Goal: Information Seeking & Learning: Compare options

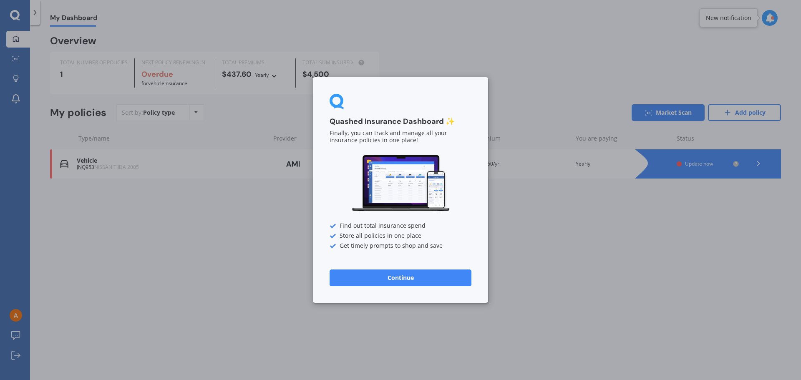
click at [377, 278] on button "Continue" at bounding box center [401, 278] width 142 height 17
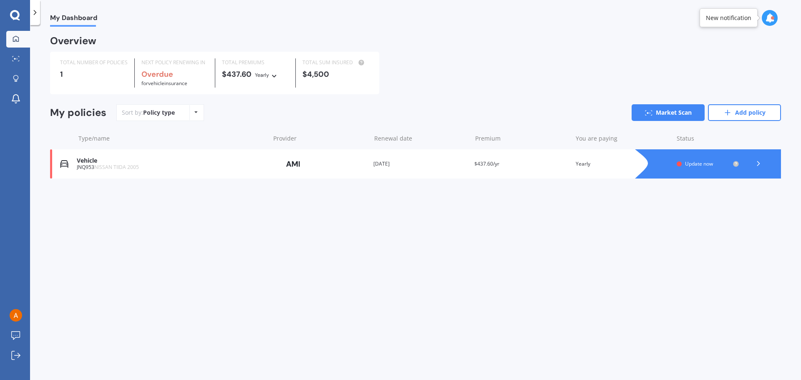
click at [78, 161] on div "Vehicle" at bounding box center [171, 160] width 189 height 7
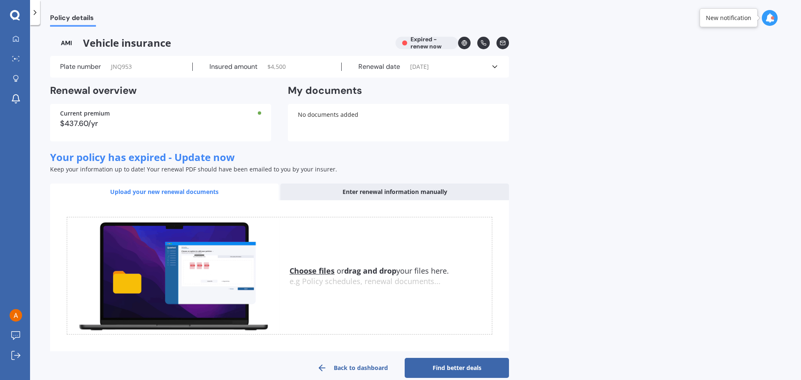
click at [768, 21] on icon at bounding box center [769, 17] width 9 height 9
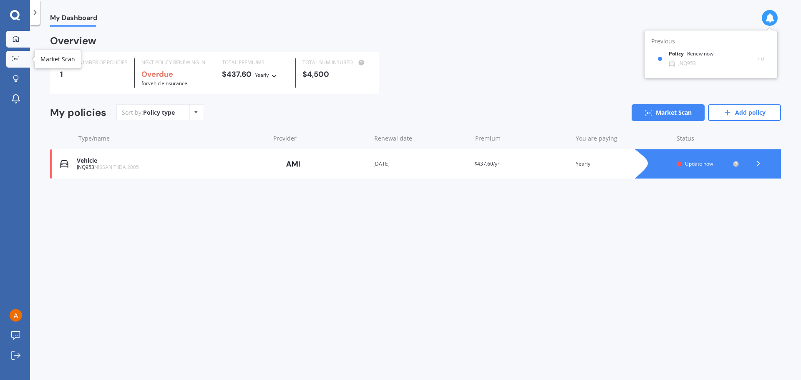
click at [14, 60] on icon at bounding box center [16, 58] width 8 height 5
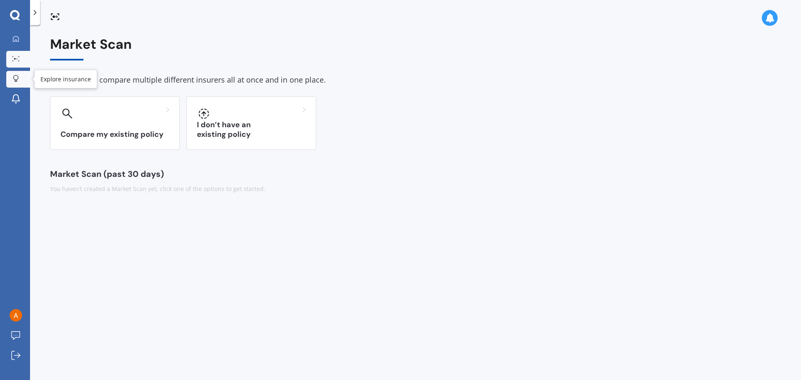
click at [15, 77] on icon at bounding box center [16, 78] width 6 height 7
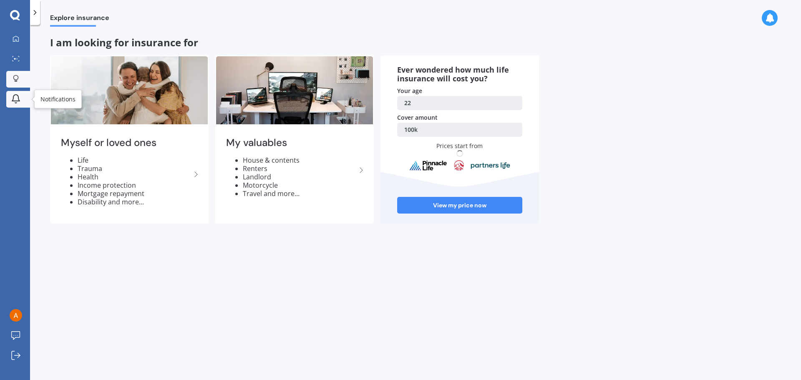
click at [14, 100] on icon at bounding box center [16, 99] width 10 height 10
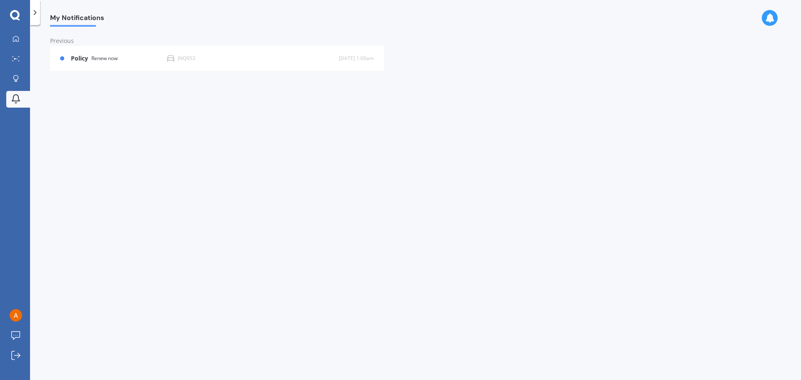
click at [10, 10] on div "My Dashboard Market Scan Explore insurance Notifications [PERSON_NAME] Submit f…" at bounding box center [15, 190] width 30 height 380
click at [18, 16] on icon at bounding box center [15, 15] width 10 height 10
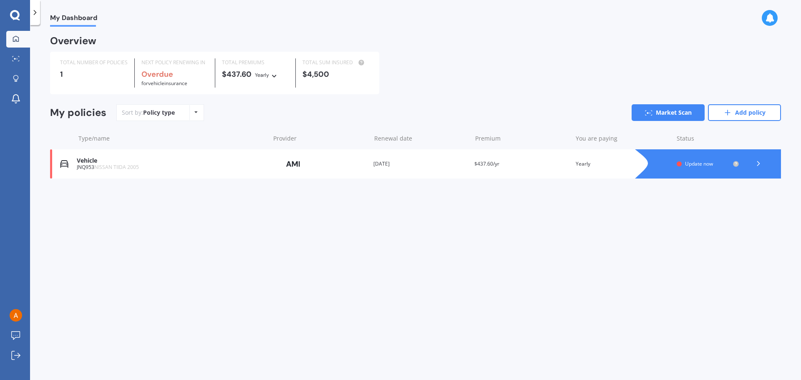
click at [80, 15] on span "My Dashboard" at bounding box center [73, 19] width 47 height 11
click at [81, 23] on span "My Dashboard" at bounding box center [73, 19] width 47 height 11
click at [75, 39] on div "Overview" at bounding box center [73, 41] width 46 height 8
click at [667, 114] on link "Market Scan" at bounding box center [668, 112] width 73 height 17
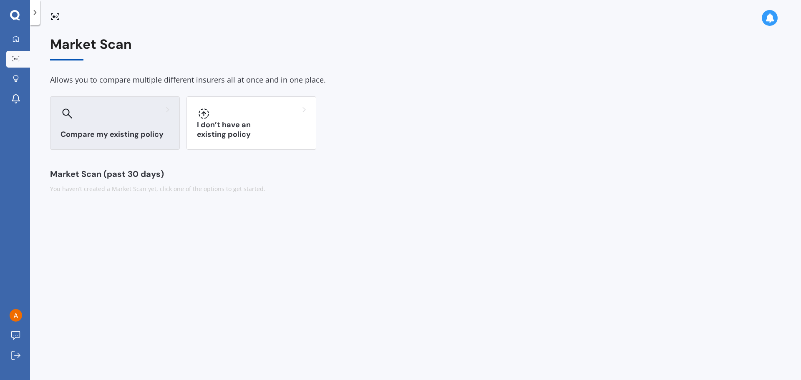
click at [105, 123] on div "Compare my existing policy" at bounding box center [115, 122] width 130 height 53
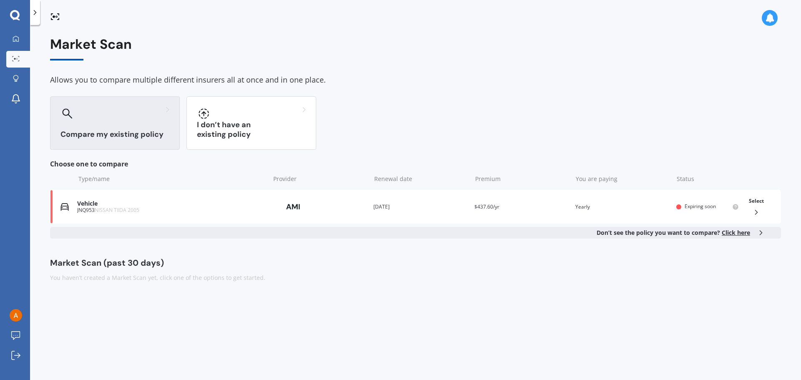
click at [736, 233] on span "Click here" at bounding box center [736, 233] width 28 height 8
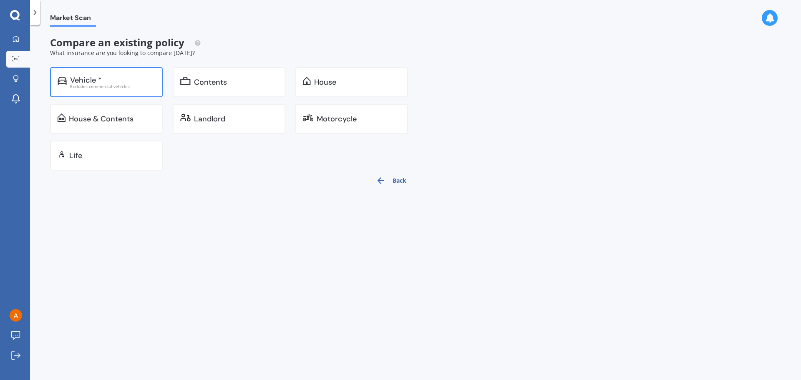
click at [90, 76] on div "Vehicle *" at bounding box center [86, 80] width 32 height 8
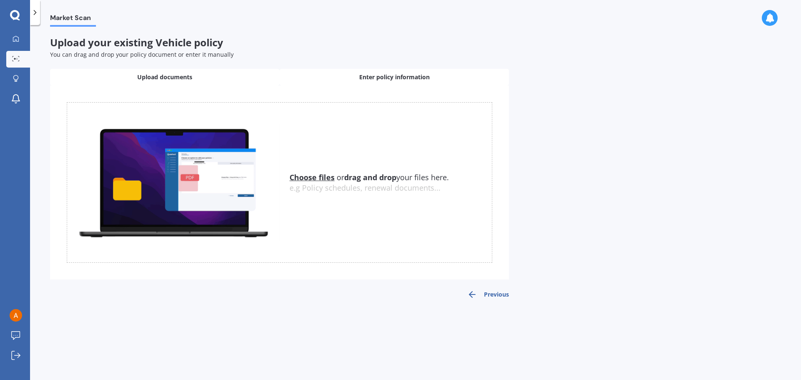
click at [381, 78] on span "Enter policy information" at bounding box center [394, 77] width 71 height 8
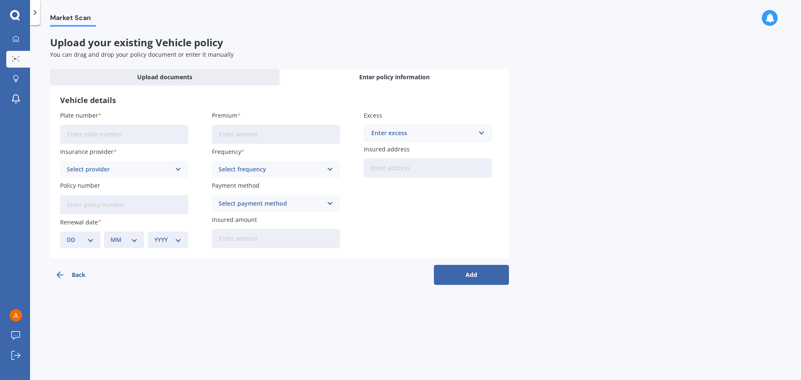
click at [108, 135] on input "Plate number" at bounding box center [124, 134] width 128 height 19
type input "LQD354"
click at [229, 128] on input "Premium" at bounding box center [276, 134] width 128 height 19
click at [412, 135] on div "Enter excess" at bounding box center [422, 132] width 103 height 9
drag, startPoint x: 245, startPoint y: 136, endPoint x: 212, endPoint y: 134, distance: 33.0
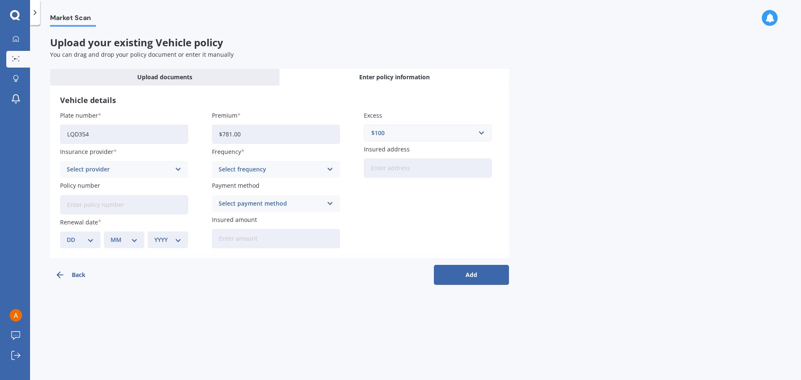
click at [212, 134] on input "$781.00" at bounding box center [276, 134] width 128 height 19
type input "$871.00"
click at [177, 169] on icon at bounding box center [178, 169] width 7 height 9
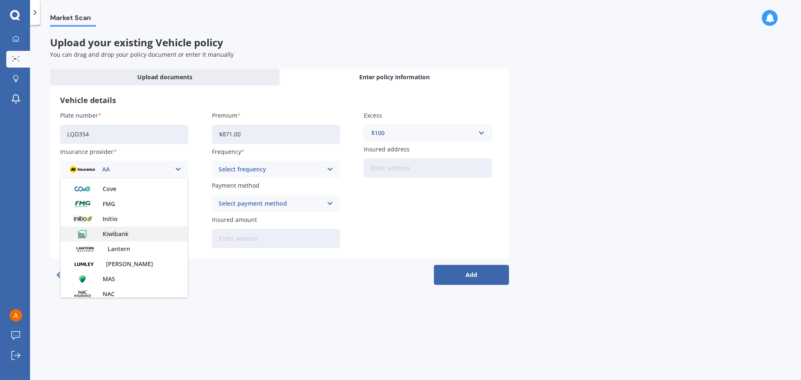
scroll to position [167, 0]
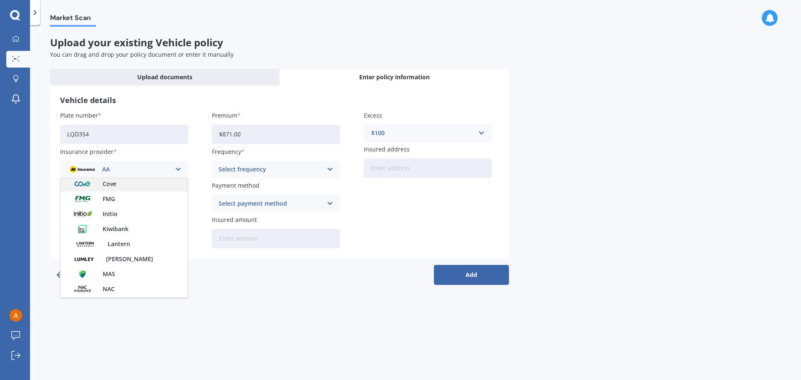
click at [108, 186] on span "Cove" at bounding box center [110, 184] width 14 height 6
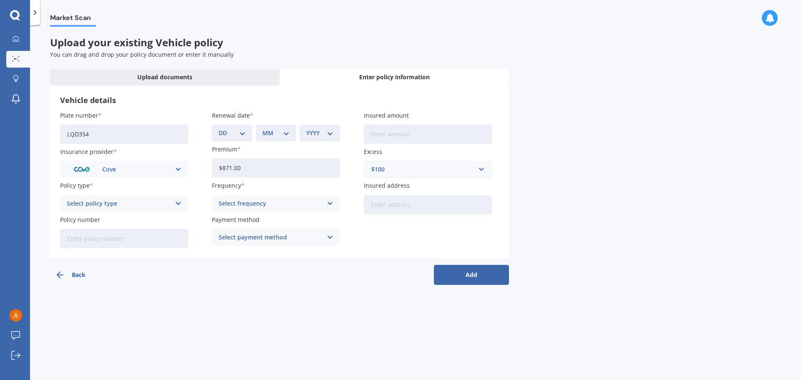
click at [389, 136] on input "Insured amount" at bounding box center [428, 134] width 128 height 19
type input "$27,885"
click at [388, 207] on input "Insured address" at bounding box center [428, 204] width 128 height 19
click at [156, 204] on div "Select policy type" at bounding box center [119, 203] width 104 height 9
click at [100, 218] on span "Comprehensive" at bounding box center [89, 220] width 44 height 6
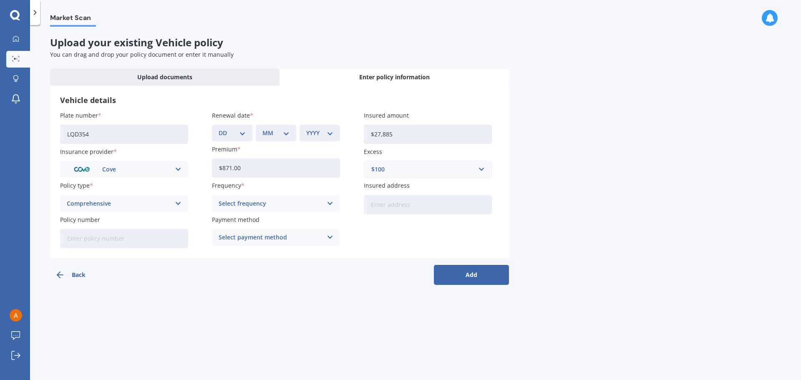
click at [259, 204] on div "Select frequency" at bounding box center [271, 203] width 104 height 9
click at [233, 217] on span "Yearly" at bounding box center [228, 220] width 18 height 6
click at [237, 239] on div "Select payment method" at bounding box center [271, 237] width 104 height 9
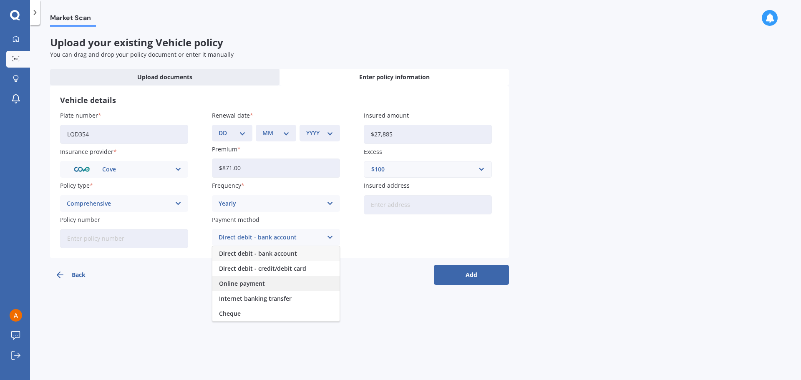
click at [242, 283] on span "Online payment" at bounding box center [242, 284] width 46 height 6
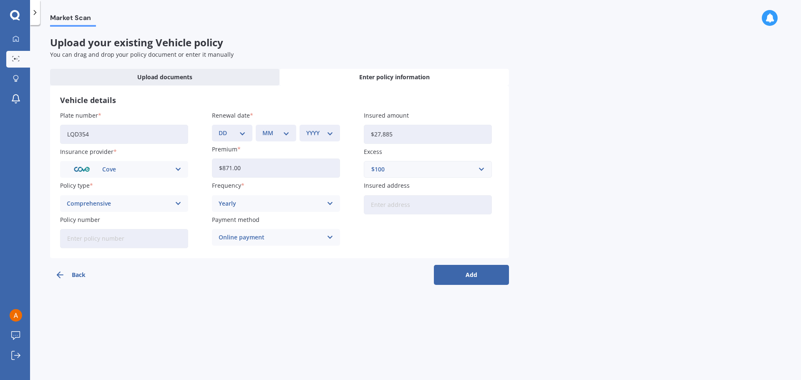
click at [116, 238] on input "Policy number" at bounding box center [124, 238] width 128 height 19
type input "MV-0231240"
click at [395, 201] on input "Insured address" at bounding box center [428, 204] width 128 height 19
click at [397, 171] on div "$100" at bounding box center [422, 169] width 103 height 9
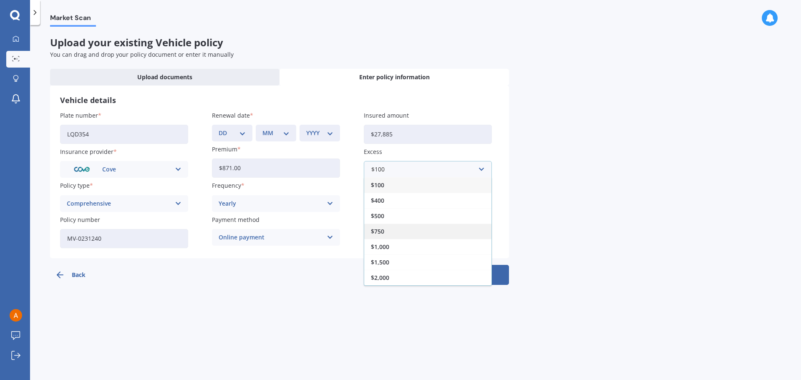
click at [392, 227] on div "$750" at bounding box center [427, 231] width 127 height 15
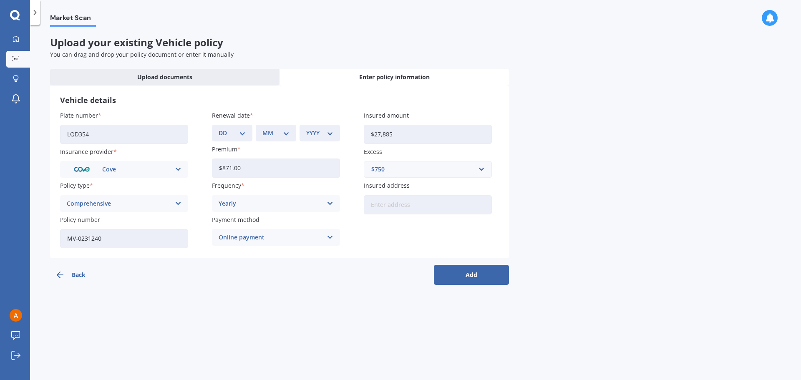
click at [242, 131] on select "DD 01 02 03 04 05 06 07 08 09 10 11 12 13 14 15 16 17 18 19 20 21 22 23 24 25 2…" at bounding box center [232, 132] width 27 height 9
select select "22"
click at [219, 128] on select "DD 01 02 03 04 05 06 07 08 09 10 11 12 13 14 15 16 17 18 19 20 21 22 23 24 25 2…" at bounding box center [232, 132] width 27 height 9
click at [281, 132] on select "MM 01 02 03 04 05 06 07 08 09 10 11 12" at bounding box center [275, 132] width 27 height 9
select select "09"
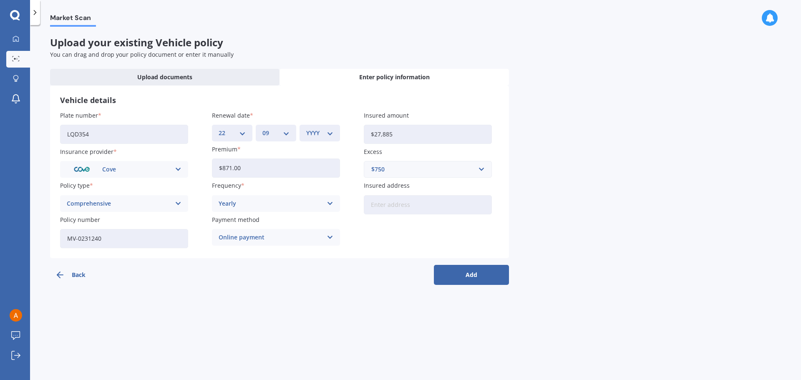
click at [262, 128] on select "MM 01 02 03 04 05 06 07 08 09 10 11 12" at bounding box center [275, 132] width 27 height 9
click at [318, 133] on select "YYYY 2027 2026 2025 2024 2023 2022 2021 2020 2019 2018 2017 2016 2015 2014 2013…" at bounding box center [319, 132] width 27 height 9
select select "2025"
click at [306, 128] on select "YYYY 2027 2026 2025 2024 2023 2022 2021 2020 2019 2018 2017 2016 2015 2014 2013…" at bounding box center [319, 132] width 27 height 9
click at [470, 275] on button "Add" at bounding box center [471, 275] width 75 height 20
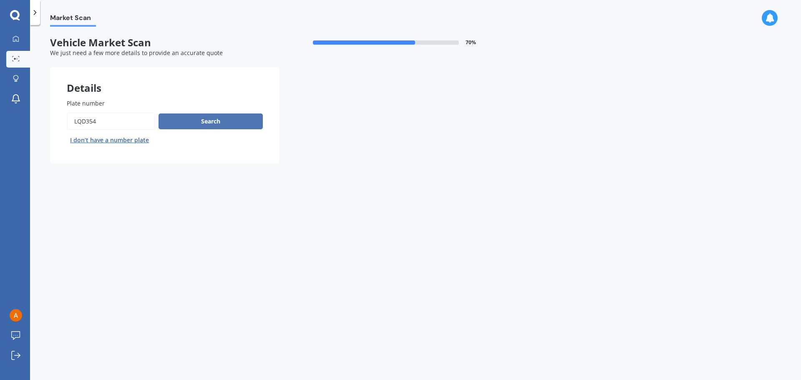
click at [198, 120] on button "Search" at bounding box center [211, 121] width 104 height 16
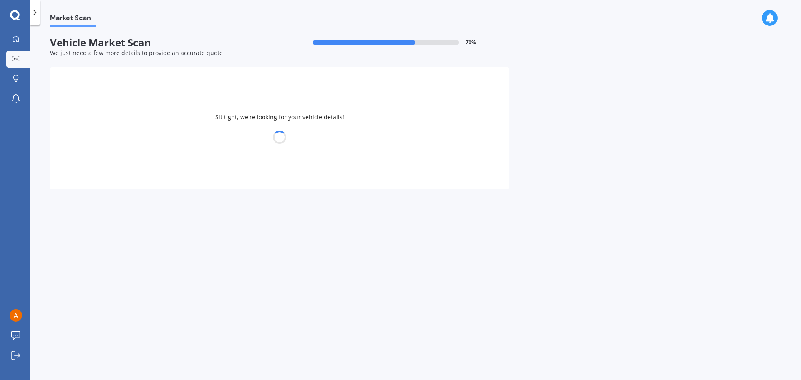
select select "MITSUBISHI"
select select "OUTLANDER"
select select "12"
select select "2002"
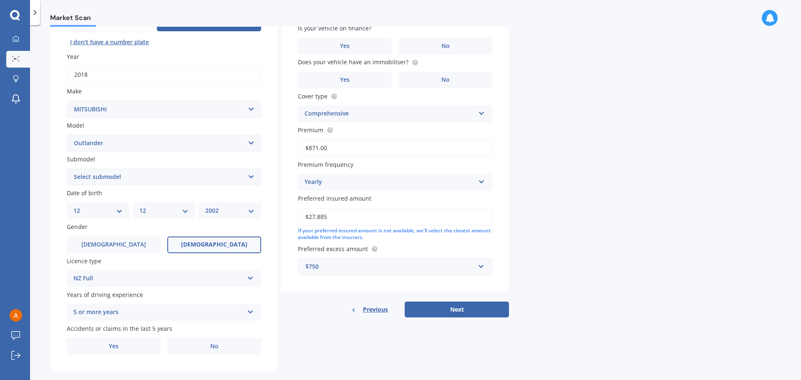
scroll to position [111, 0]
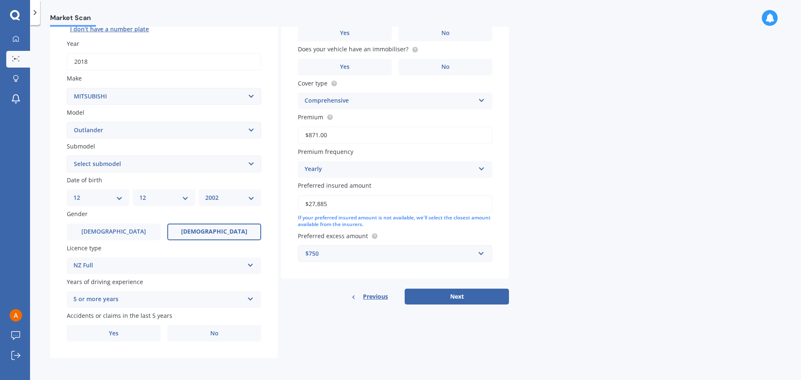
click at [121, 198] on select "DD 01 02 03 04 05 06 07 08 09 10 11 12 13 14 15 16 17 18 19 20 21 22 23 24 25 2…" at bounding box center [97, 197] width 49 height 9
click at [73, 193] on select "DD 01 02 03 04 05 06 07 08 09 10 11 12 13 14 15 16 17 18 19 20 21 22 23 24 25 2…" at bounding box center [97, 197] width 49 height 9
click at [110, 195] on select "DD 01 02 03 04 05 06 07 08 09 10 11 12 13 14 15 16 17 18 19 20 21 22 23 24 25 2…" at bounding box center [97, 197] width 49 height 9
select select "26"
click at [73, 193] on select "DD 01 02 03 04 05 06 07 08 09 10 11 12 13 14 15 16 17 18 19 20 21 22 23 24 25 2…" at bounding box center [97, 197] width 49 height 9
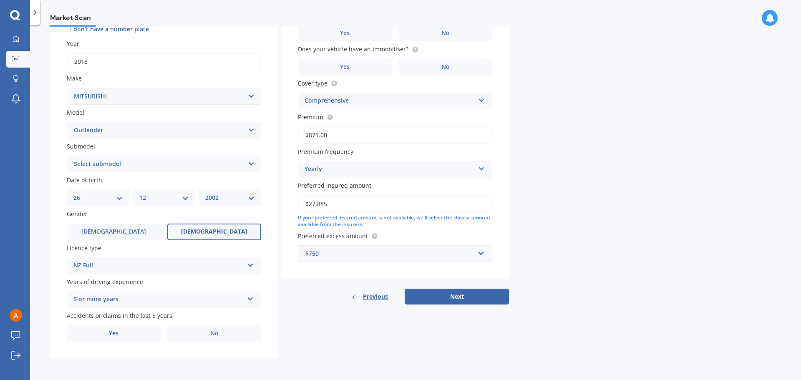
click at [144, 196] on select "MM 01 02 03 04 05 06 07 08 09 10 11 12" at bounding box center [163, 197] width 49 height 9
select select "02"
click at [139, 193] on select "MM 01 02 03 04 05 06 07 08 09 10 11 12" at bounding box center [163, 197] width 49 height 9
click at [212, 197] on select "YYYY 2025 2024 2023 2022 2021 2020 2019 2018 2017 2016 2015 2014 2013 2012 2011…" at bounding box center [229, 197] width 49 height 9
select select "1967"
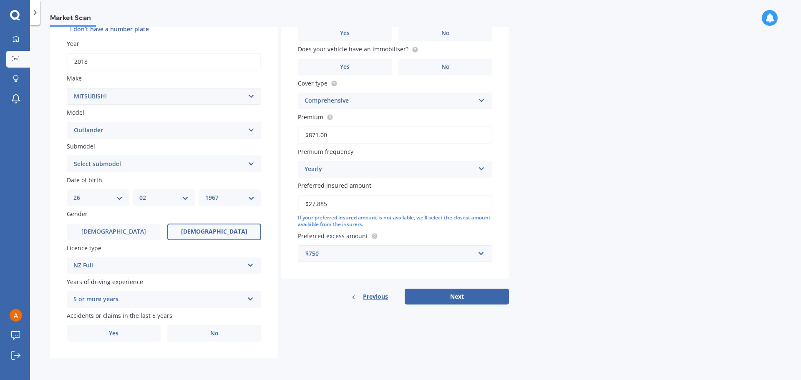
click at [205, 193] on select "YYYY 2025 2024 2023 2022 2021 2020 2019 2018 2017 2016 2015 2014 2013 2012 2011…" at bounding box center [229, 197] width 49 height 9
click at [135, 232] on label "[DEMOGRAPHIC_DATA]" at bounding box center [114, 232] width 94 height 17
click at [0, 0] on input "[DEMOGRAPHIC_DATA]" at bounding box center [0, 0] width 0 height 0
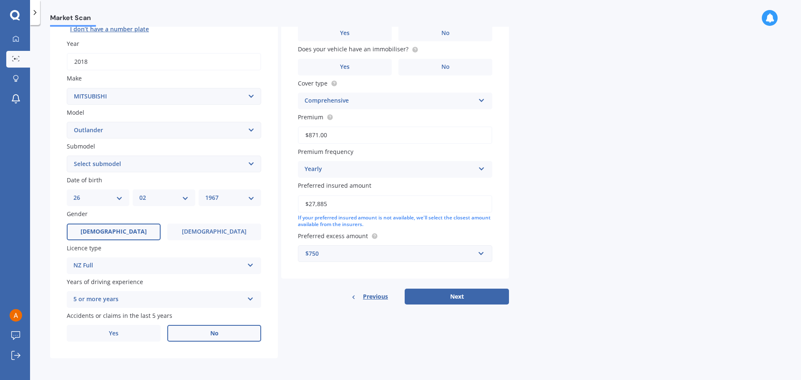
click at [204, 332] on label "No" at bounding box center [214, 333] width 94 height 17
click at [0, 0] on input "No" at bounding box center [0, 0] width 0 height 0
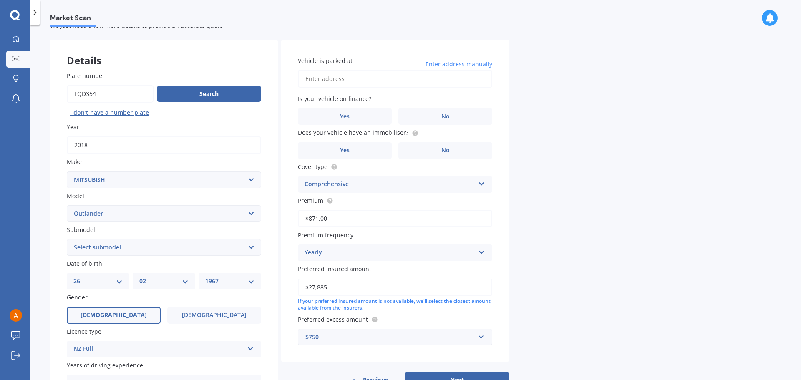
click at [346, 74] on input "Vehicle is parked at" at bounding box center [395, 79] width 194 height 18
type input "[STREET_ADDRESS][PERSON_NAME]"
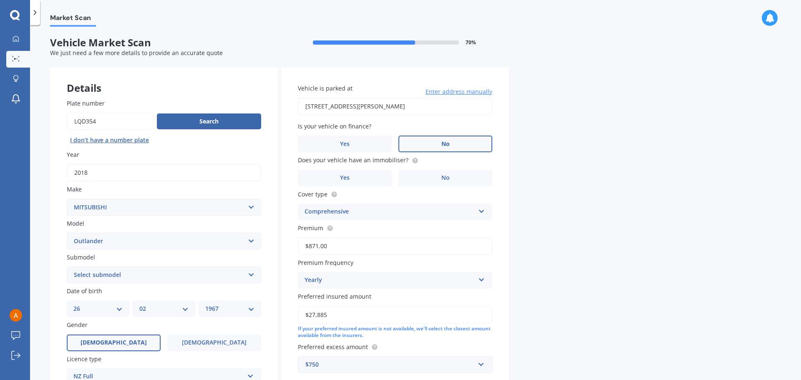
click at [443, 136] on label "No" at bounding box center [445, 144] width 94 height 17
click at [0, 0] on input "No" at bounding box center [0, 0] width 0 height 0
drag, startPoint x: 453, startPoint y: 180, endPoint x: 358, endPoint y: 179, distance: 95.5
click at [358, 179] on div "Yes No" at bounding box center [395, 178] width 194 height 17
click at [355, 179] on label "Yes" at bounding box center [345, 178] width 94 height 17
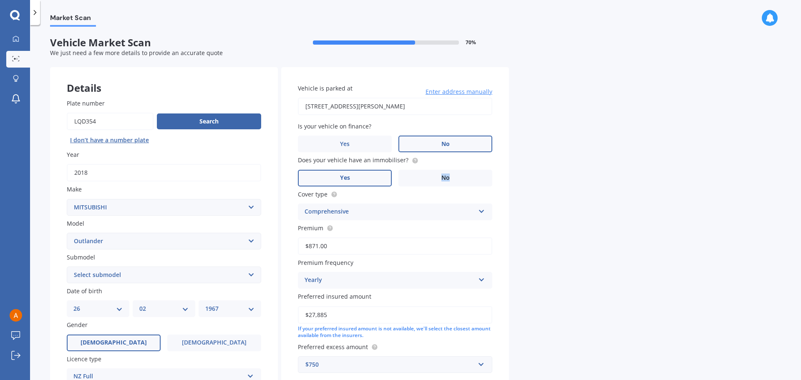
click at [0, 0] on input "Yes" at bounding box center [0, 0] width 0 height 0
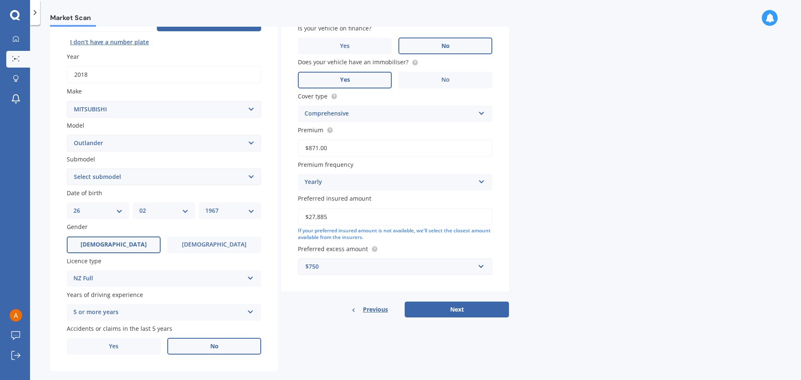
scroll to position [111, 0]
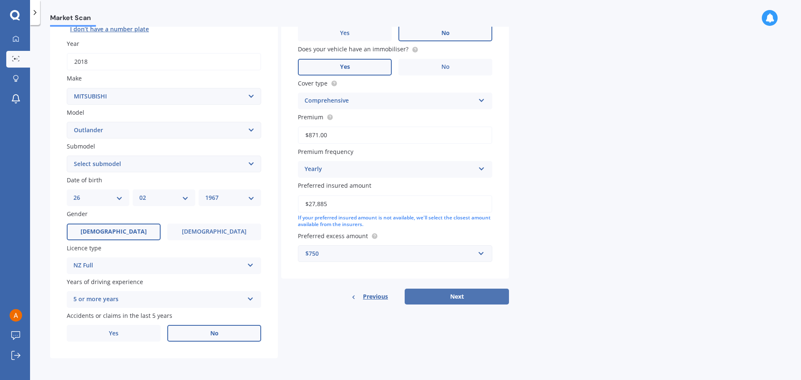
click at [436, 294] on button "Next" at bounding box center [457, 297] width 104 height 16
click at [166, 165] on select "Select submodel (All other) 2.4 Litre Station Wagon 3.0 Litre AWD 3.0 VRX Auto …" at bounding box center [164, 164] width 194 height 17
select select "VRX 2.5P/4WD/CVT"
click at [67, 156] on select "Select submodel (All other) 2.4 Litre Station Wagon 3.0 Litre AWD 3.0 VRX Auto …" at bounding box center [164, 164] width 194 height 17
click at [132, 164] on select "Select submodel (All other) 2.4 Litre Station Wagon 3.0 Litre AWD 3.0 VRX Auto …" at bounding box center [164, 164] width 194 height 17
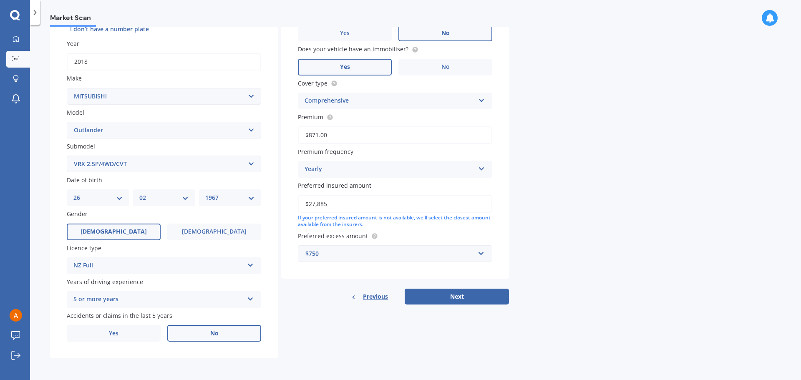
click at [67, 156] on select "Select submodel (All other) 2.4 Litre Station Wagon 3.0 Litre AWD 3.0 VRX Auto …" at bounding box center [164, 164] width 194 height 17
click at [451, 297] on button "Next" at bounding box center [457, 297] width 104 height 16
select select "26"
select select "02"
select select "1967"
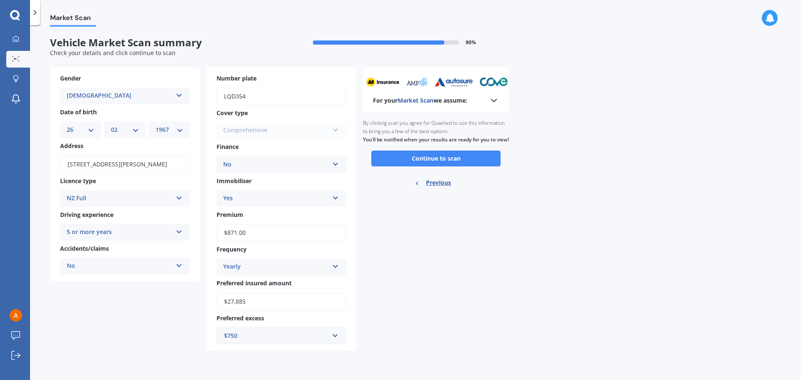
scroll to position [0, 0]
click at [423, 166] on button "Continue to scan" at bounding box center [435, 159] width 129 height 16
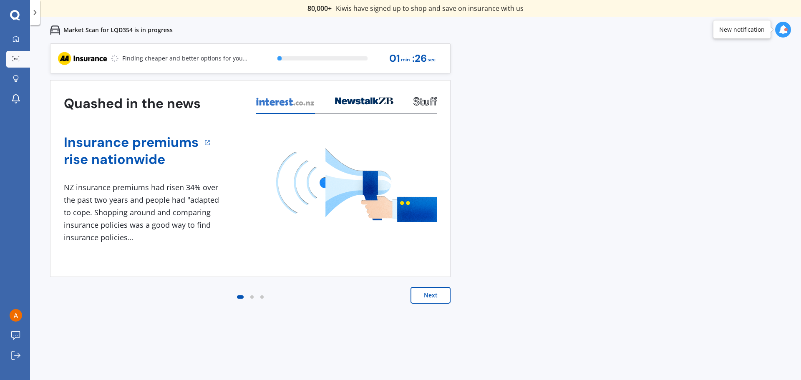
click at [431, 294] on button "Next" at bounding box center [431, 295] width 40 height 17
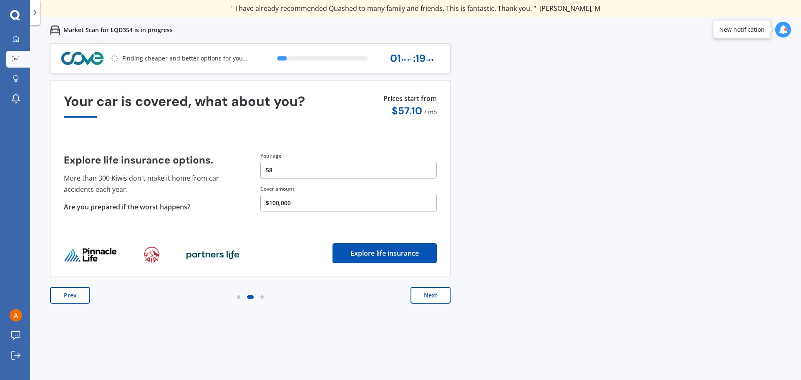
click at [430, 295] on button "Next" at bounding box center [431, 295] width 40 height 17
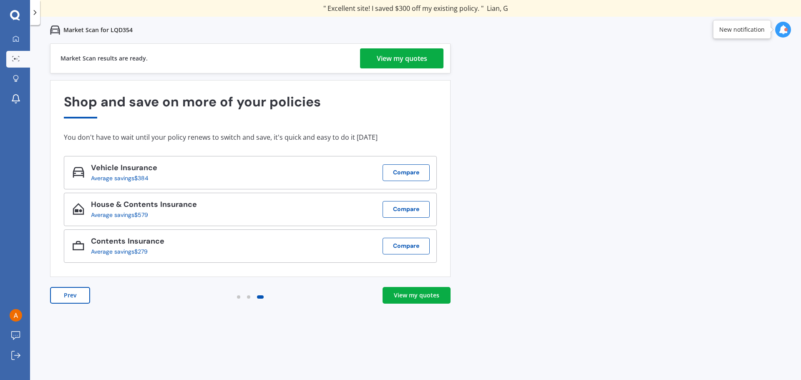
click at [404, 48] on div "Market Scan results are ready. View my quotes" at bounding box center [250, 58] width 400 height 30
click at [404, 58] on div "View my quotes" at bounding box center [402, 58] width 50 height 20
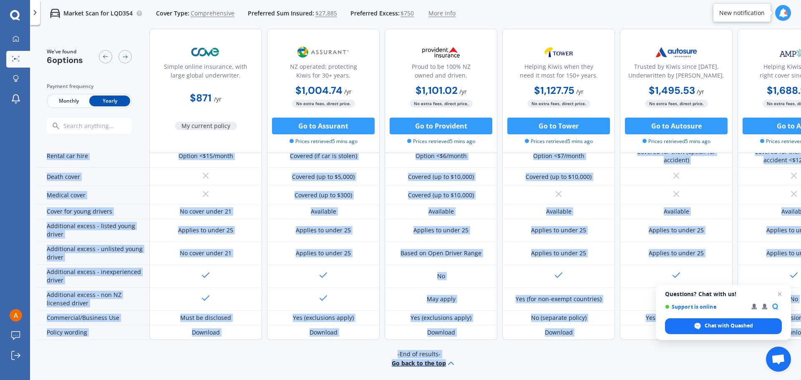
drag, startPoint x: 532, startPoint y: 373, endPoint x: 612, endPoint y: 378, distance: 80.3
click at [612, 378] on div "We've found 6 options Payment frequency Monthly Yearly Simple online insurance,…" at bounding box center [419, 204] width 764 height 350
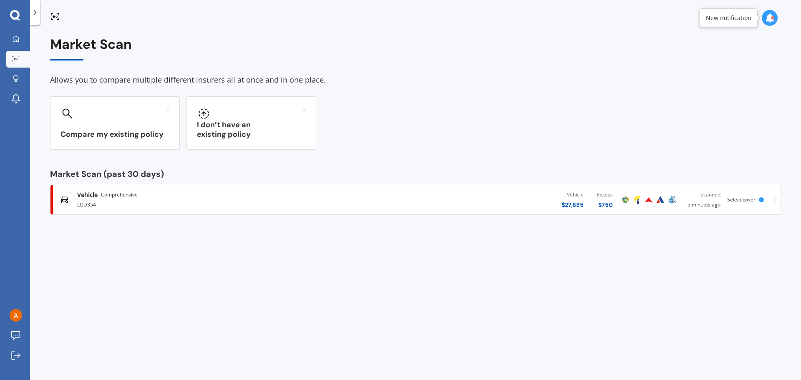
drag, startPoint x: 100, startPoint y: 193, endPoint x: 78, endPoint y: 195, distance: 22.7
click at [78, 195] on span "Vehicle" at bounding box center [87, 195] width 20 height 8
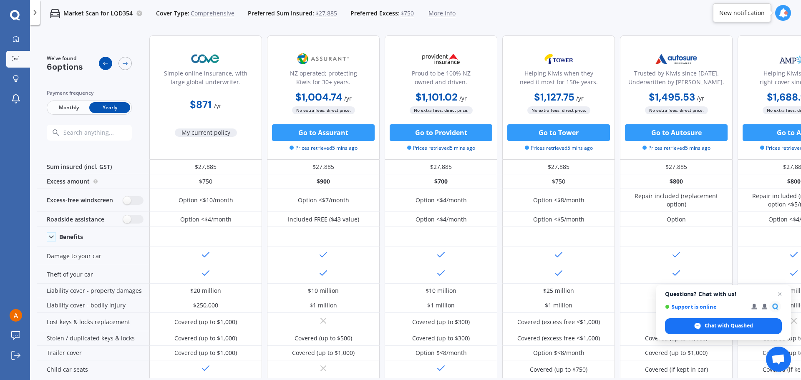
click at [104, 63] on icon at bounding box center [105, 63] width 5 height 3
click at [126, 60] on icon at bounding box center [125, 63] width 7 height 7
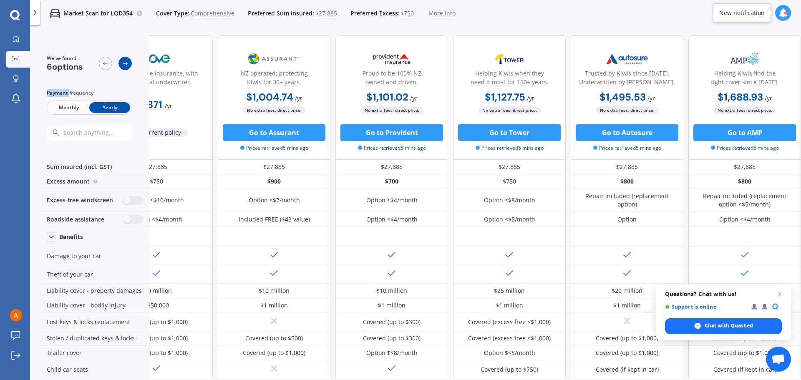
click at [126, 60] on icon at bounding box center [125, 63] width 7 height 7
click at [104, 61] on icon at bounding box center [105, 63] width 7 height 7
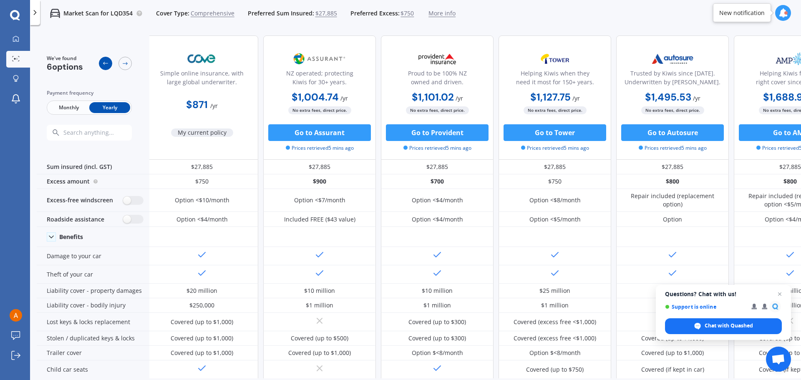
scroll to position [0, 0]
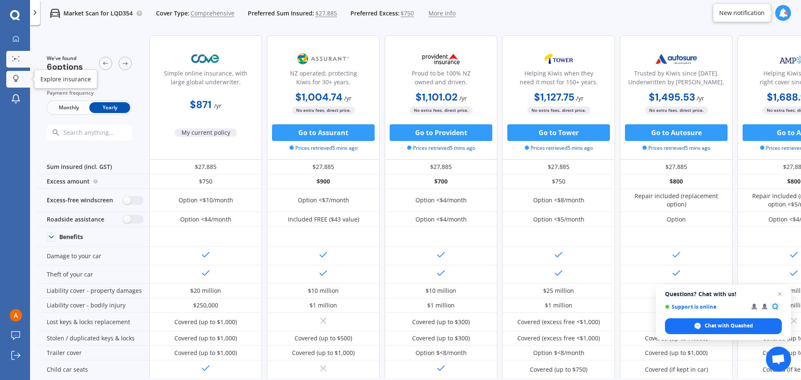
click at [15, 77] on icon at bounding box center [16, 78] width 6 height 7
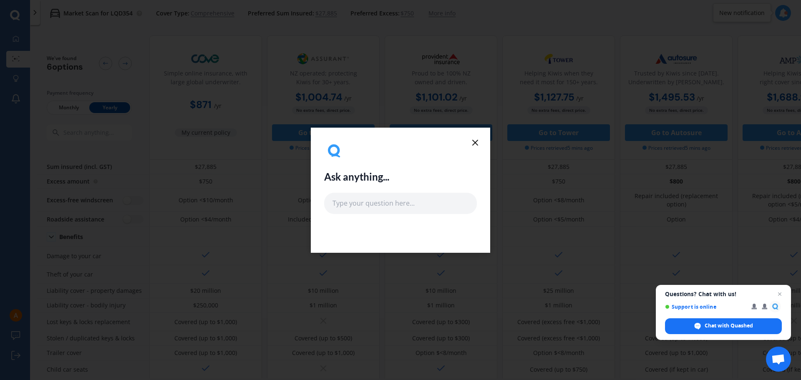
click at [473, 141] on icon at bounding box center [475, 143] width 10 height 10
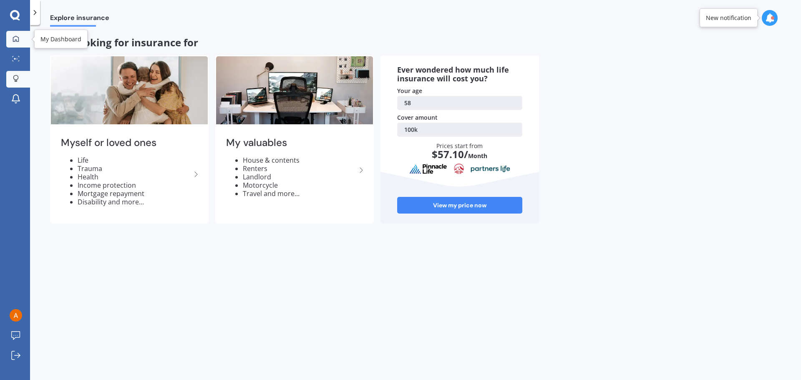
click at [20, 38] on div at bounding box center [16, 39] width 13 height 8
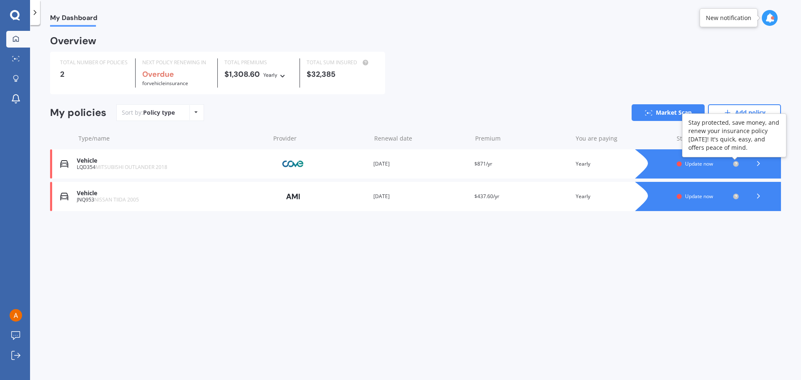
click at [737, 164] on icon at bounding box center [736, 164] width 2 height 2
click at [735, 165] on circle at bounding box center [735, 163] width 5 height 5
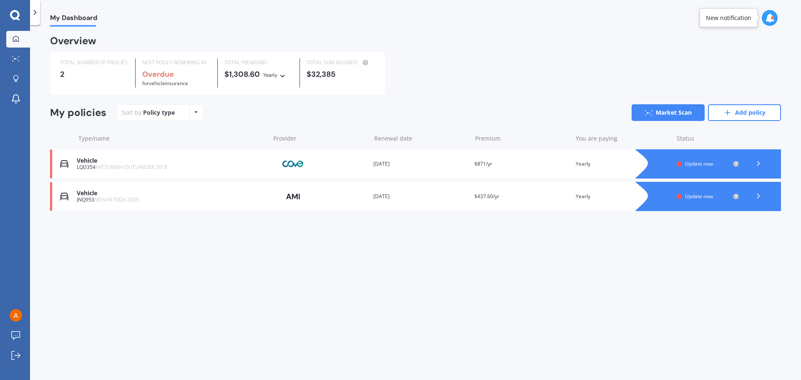
drag, startPoint x: 139, startPoint y: 165, endPoint x: 87, endPoint y: 161, distance: 51.4
click at [87, 161] on div "Vehicle" at bounding box center [171, 160] width 189 height 7
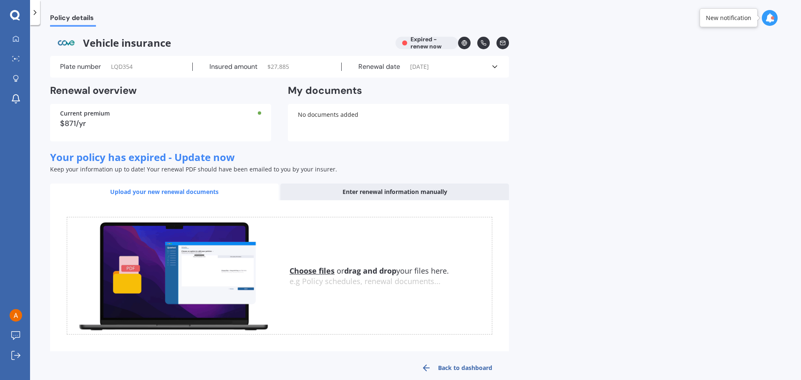
click at [498, 66] on icon at bounding box center [495, 67] width 8 height 8
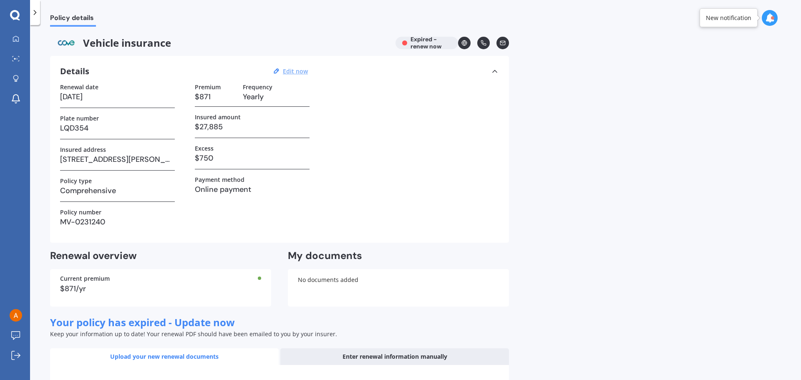
click at [293, 70] on u "Edit now" at bounding box center [295, 71] width 25 height 8
select select "22"
select select "09"
select select "2025"
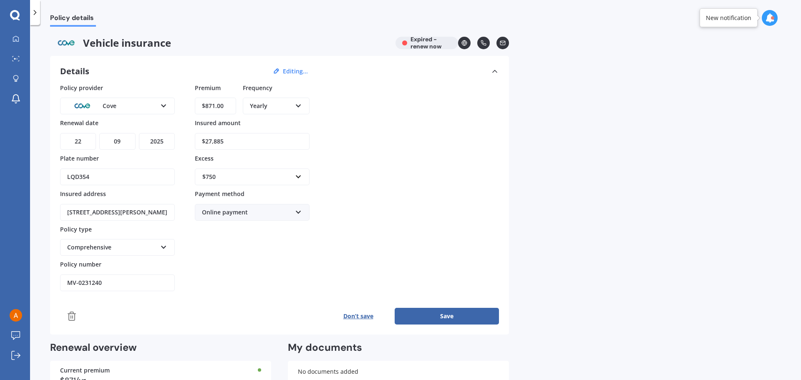
drag, startPoint x: 232, startPoint y: 106, endPoint x: 186, endPoint y: 106, distance: 45.9
click at [186, 106] on div "Policy provider Cove AA AMI AMP ANZ ASB Aioi Nissay Dowa Ando Assurant Autosure…" at bounding box center [279, 187] width 439 height 208
type input "$671.00"
click at [421, 318] on button "Save" at bounding box center [447, 316] width 104 height 17
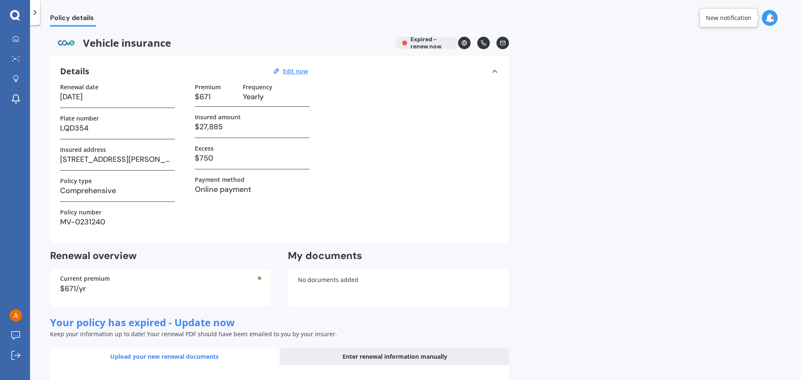
click at [496, 72] on polyline at bounding box center [495, 71] width 4 height 2
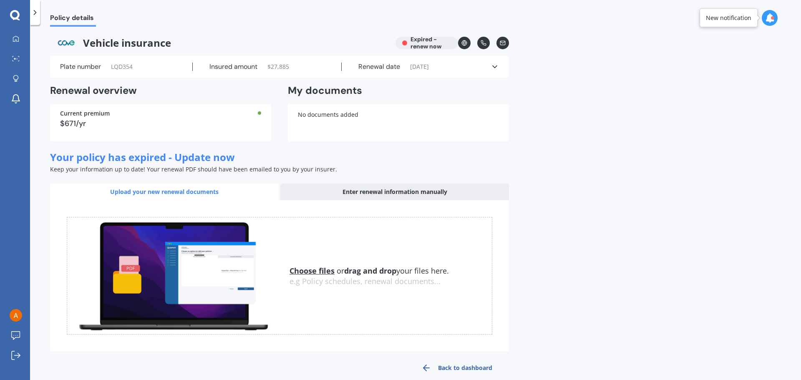
click at [496, 66] on icon at bounding box center [495, 67] width 8 height 8
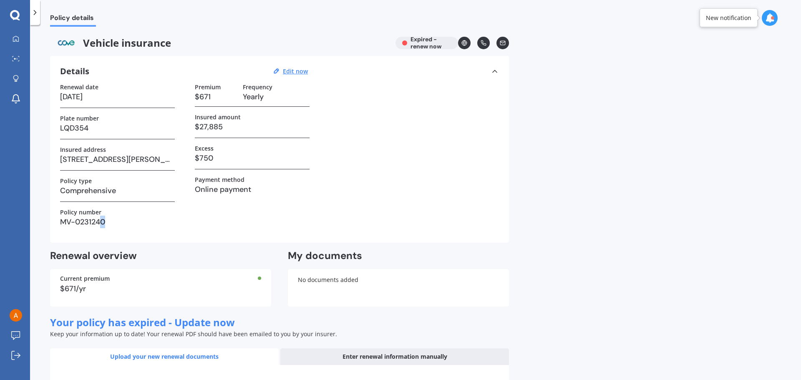
drag, startPoint x: 108, startPoint y: 224, endPoint x: 99, endPoint y: 222, distance: 9.4
click at [99, 222] on h3 "MV-0231240" at bounding box center [117, 222] width 115 height 13
click at [296, 71] on u "Edit now" at bounding box center [295, 71] width 25 height 8
select select "22"
select select "09"
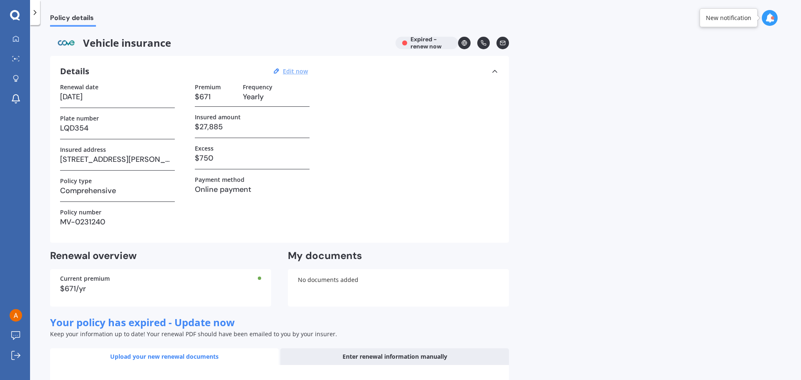
select select "2025"
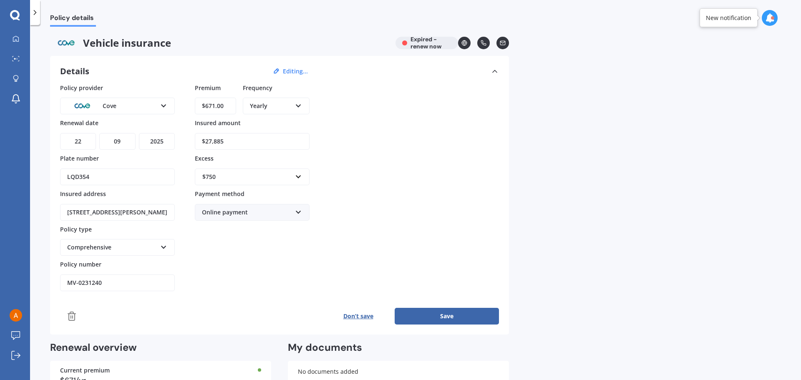
click at [71, 317] on line at bounding box center [71, 317] width 0 height 3
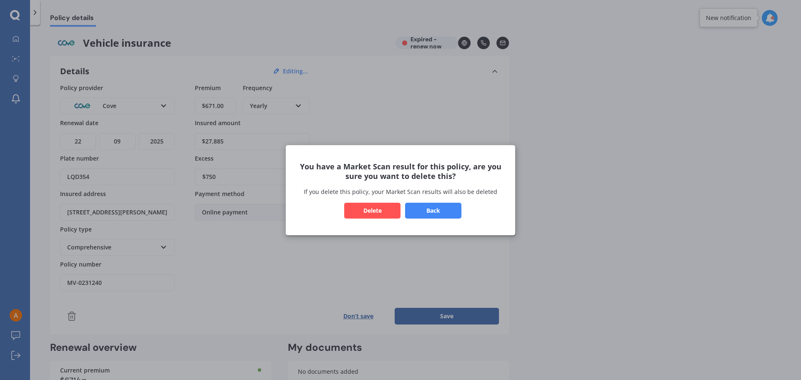
click at [375, 212] on button "Delete" at bounding box center [372, 210] width 56 height 16
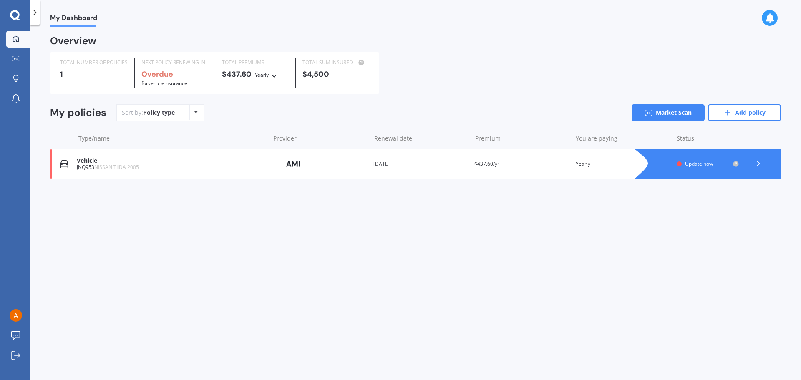
click at [214, 234] on div "My Dashboard Overview TOTAL NUMBER OF POLICIES 1 NEXT POLICY RENEWING IN Overdu…" at bounding box center [415, 204] width 771 height 355
click at [90, 165] on div "JNQ953 NISSAN TIIDA 2005" at bounding box center [171, 167] width 189 height 6
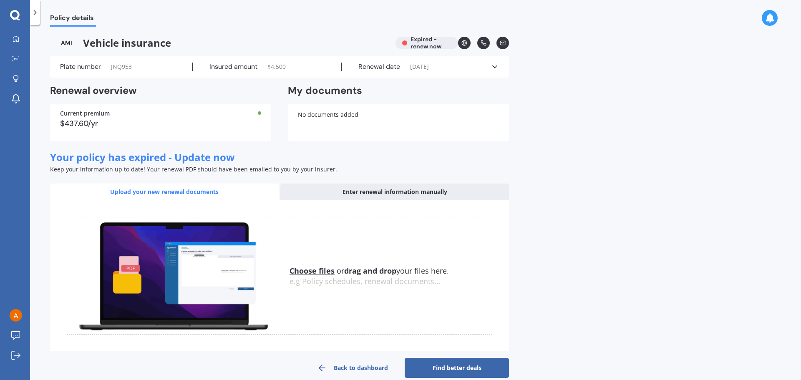
click at [497, 68] on icon at bounding box center [495, 67] width 8 height 8
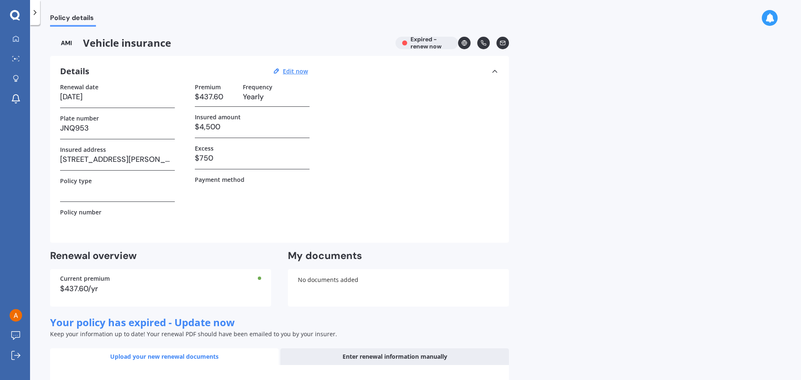
click at [17, 16] on icon at bounding box center [15, 15] width 10 height 11
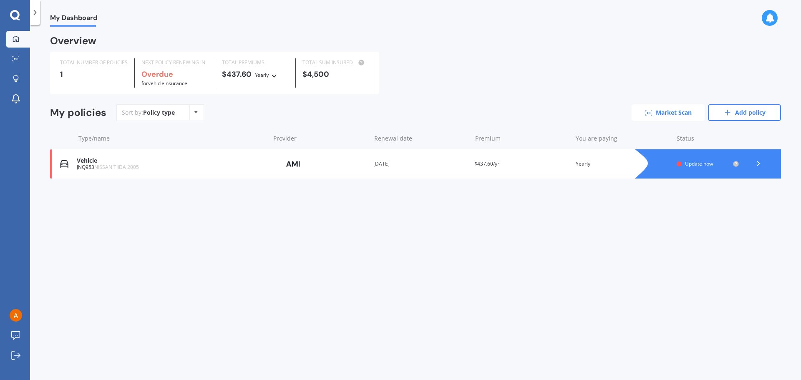
click at [655, 116] on link "Market Scan" at bounding box center [668, 112] width 73 height 17
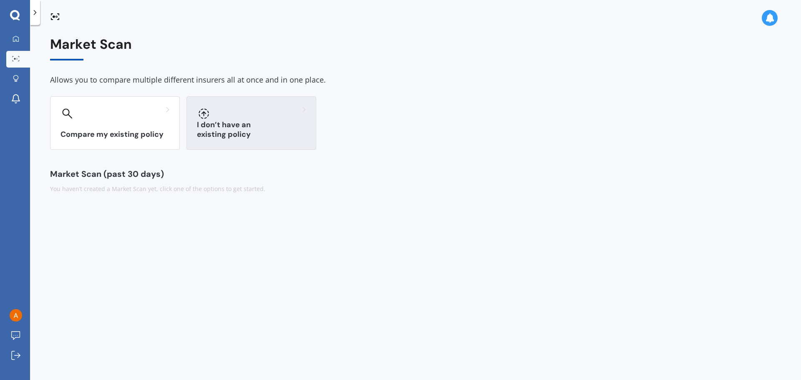
click at [248, 132] on h3 "I don’t have an existing policy" at bounding box center [251, 129] width 109 height 19
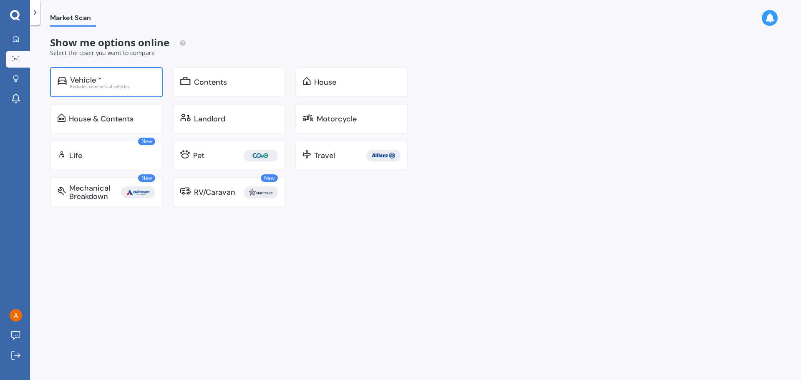
click at [98, 79] on div "Vehicle *" at bounding box center [86, 80] width 32 height 8
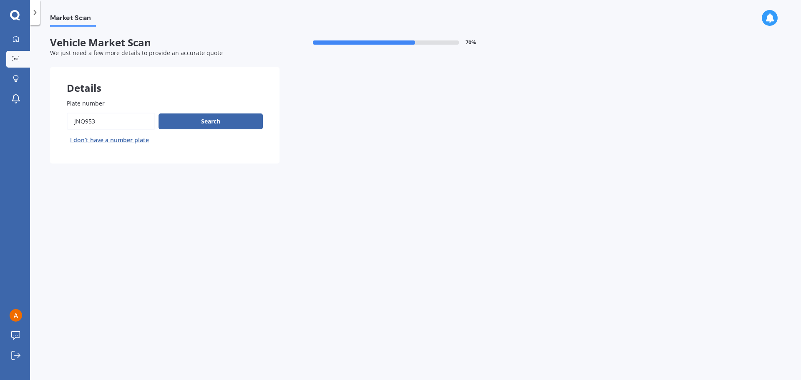
drag, startPoint x: 45, startPoint y: 117, endPoint x: 7, endPoint y: 115, distance: 38.4
click at [7, 115] on div "My Dashboard Market Scan Explore insurance Notifications [PERSON_NAME] Submit f…" at bounding box center [400, 190] width 801 height 380
type input "lqd354"
click at [210, 119] on button "Search" at bounding box center [211, 121] width 104 height 16
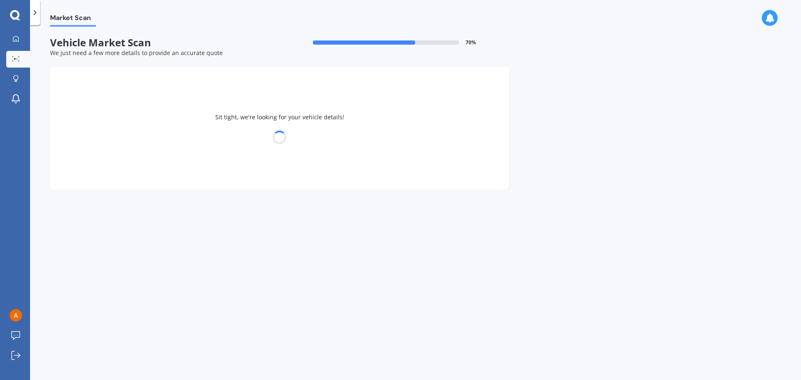
select select "MITSUBISHI"
select select "OUTLANDER"
select select "26"
select select "02"
select select "1967"
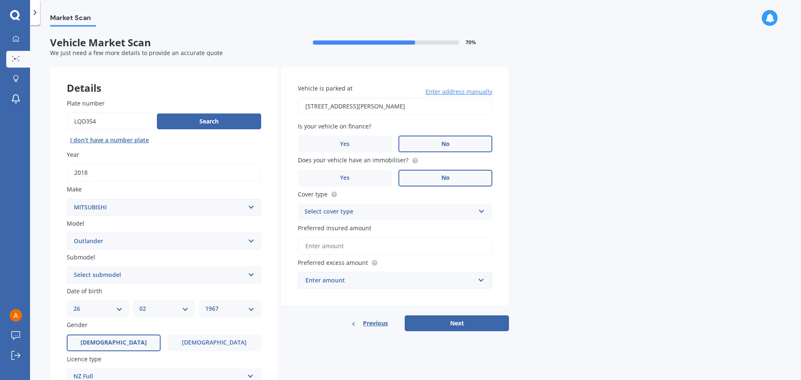
click at [437, 144] on label "No" at bounding box center [445, 144] width 94 height 17
click at [0, 0] on input "No" at bounding box center [0, 0] width 0 height 0
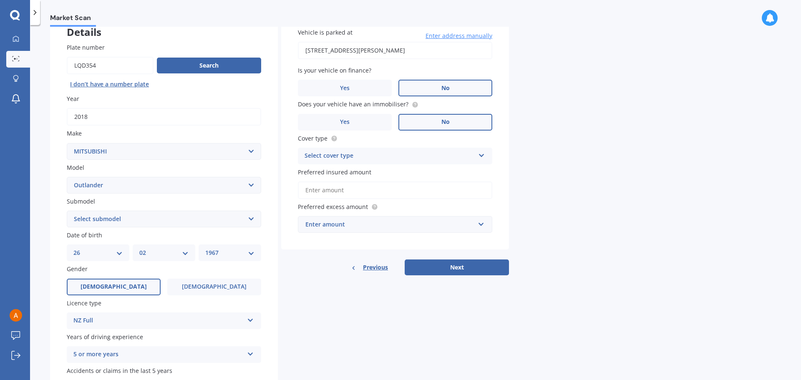
scroll to position [83, 0]
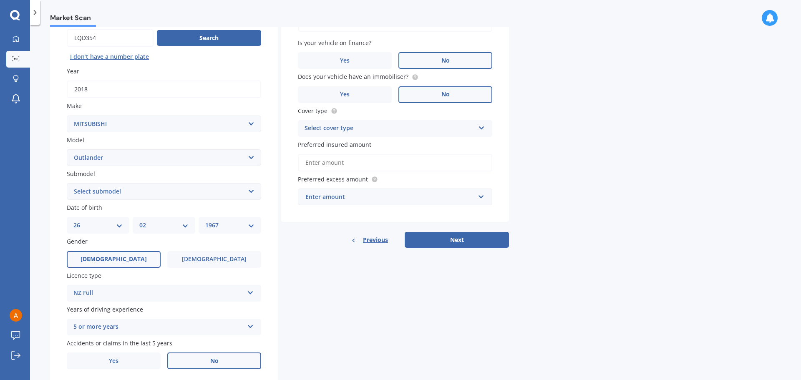
click at [407, 179] on label "Preferred excess amount" at bounding box center [393, 179] width 191 height 9
click at [329, 175] on span "Preferred excess amount" at bounding box center [338, 179] width 80 height 9
click at [340, 178] on span "Preferred excess amount" at bounding box center [333, 179] width 70 height 8
click at [327, 159] on input "Preferred insured amount" at bounding box center [395, 163] width 194 height 18
type input "$27,885"
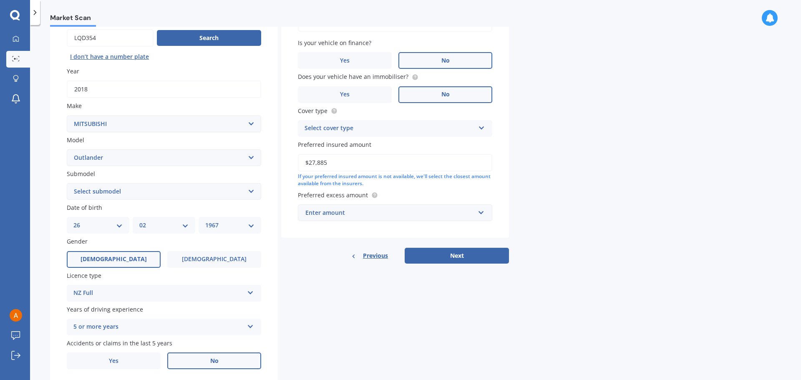
click at [322, 214] on div "Enter amount" at bounding box center [389, 212] width 169 height 9
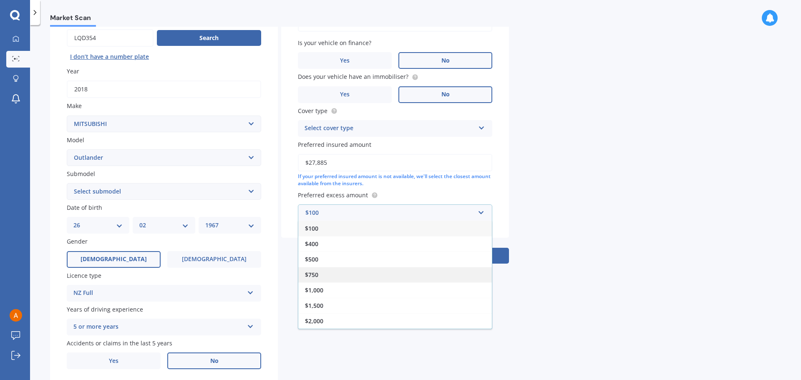
click at [316, 272] on span "$750" at bounding box center [311, 275] width 13 height 8
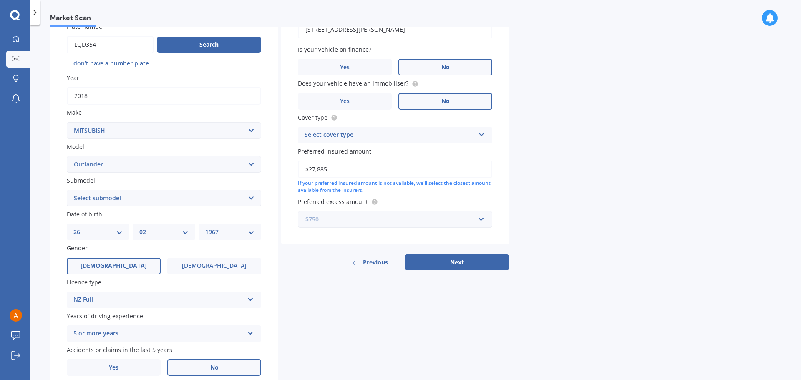
scroll to position [28, 0]
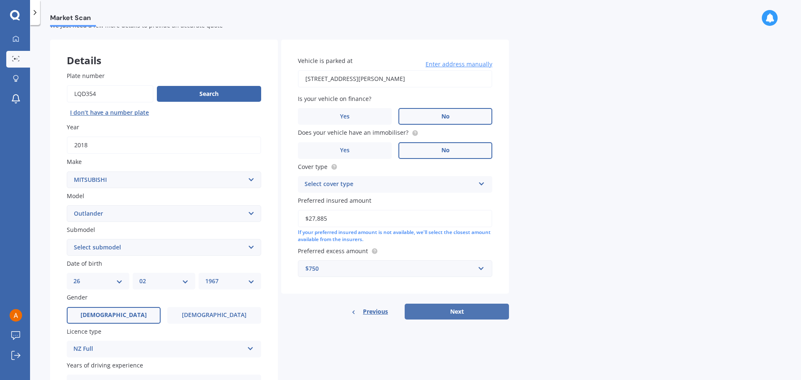
click at [439, 314] on button "Next" at bounding box center [457, 312] width 104 height 16
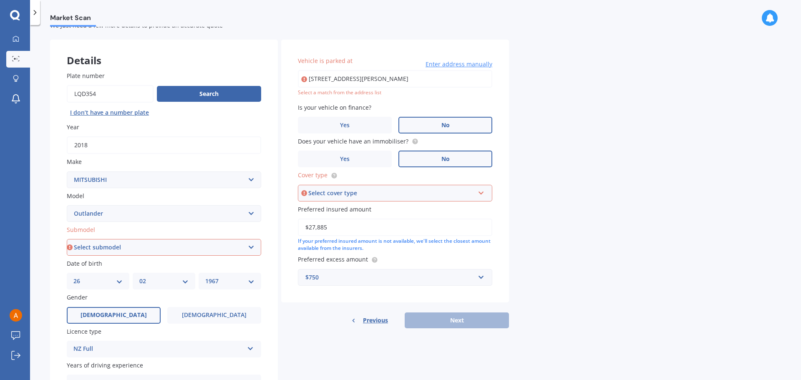
click at [373, 193] on div "Select cover type" at bounding box center [391, 193] width 166 height 9
click at [337, 207] on span "Comprehensive" at bounding box center [327, 209] width 44 height 8
click at [168, 248] on select "Select submodel (All other) 2.4 Litre Station Wagon 3.0 Litre AWD 3.0 VRX Auto …" at bounding box center [164, 247] width 194 height 17
select select "VRX 2.5P/4WD/CVT"
click at [67, 239] on select "Select submodel (All other) 2.4 Litre Station Wagon 3.0 Litre AWD 3.0 VRX Auto …" at bounding box center [164, 247] width 194 height 17
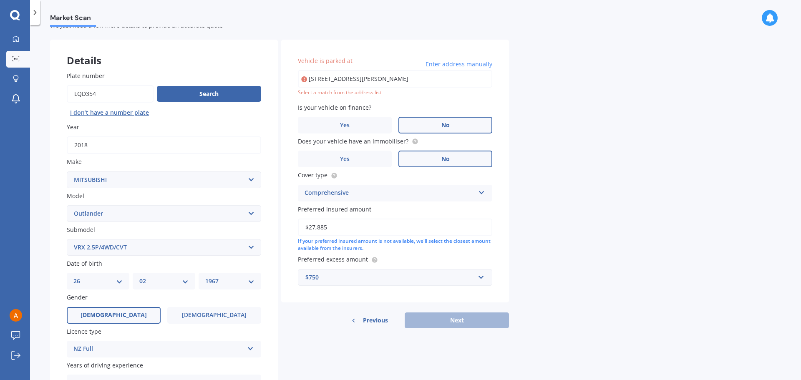
type input "[STREET_ADDRESS][PERSON_NAME]"
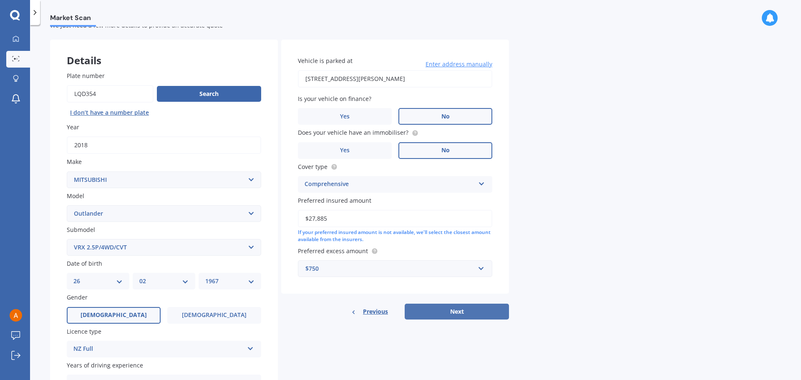
click at [444, 311] on button "Next" at bounding box center [457, 312] width 104 height 16
select select "26"
select select "02"
select select "1967"
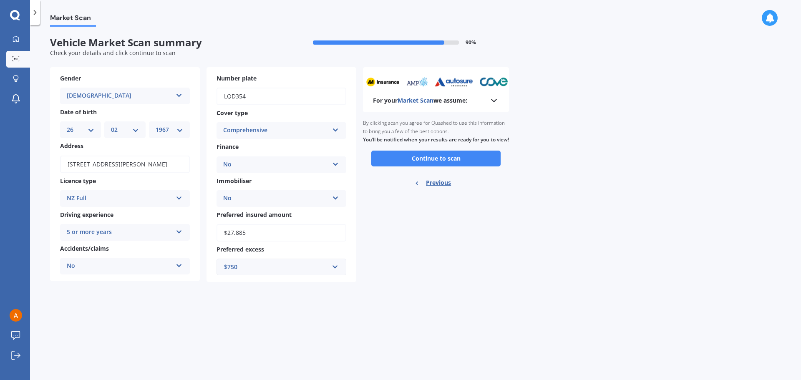
scroll to position [0, 0]
click at [432, 165] on button "Continue to scan" at bounding box center [435, 159] width 129 height 16
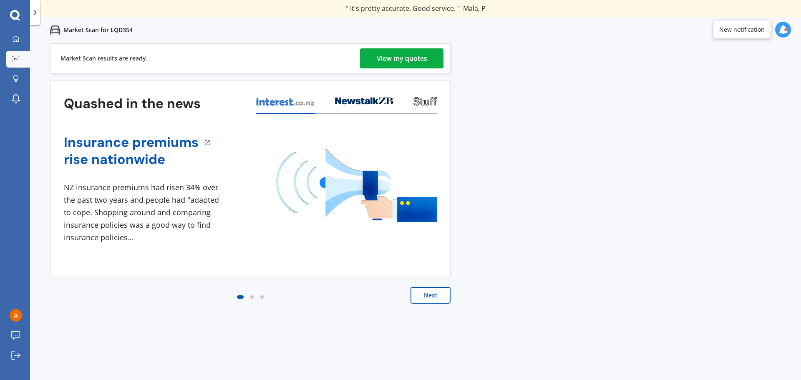
click at [381, 61] on div "View my quotes" at bounding box center [402, 58] width 50 height 20
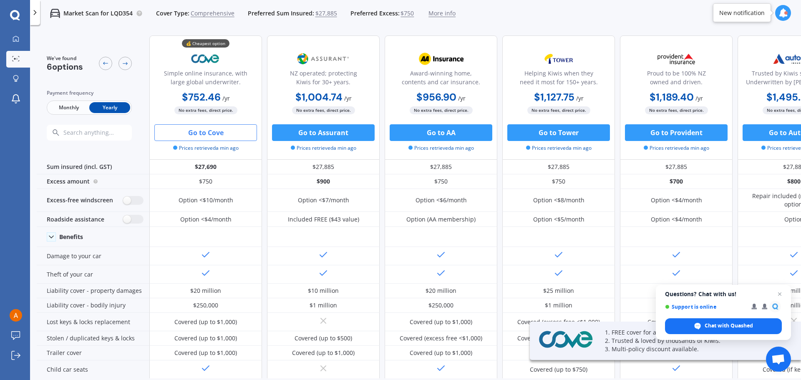
click at [201, 128] on button "Go to Cove" at bounding box center [205, 132] width 103 height 17
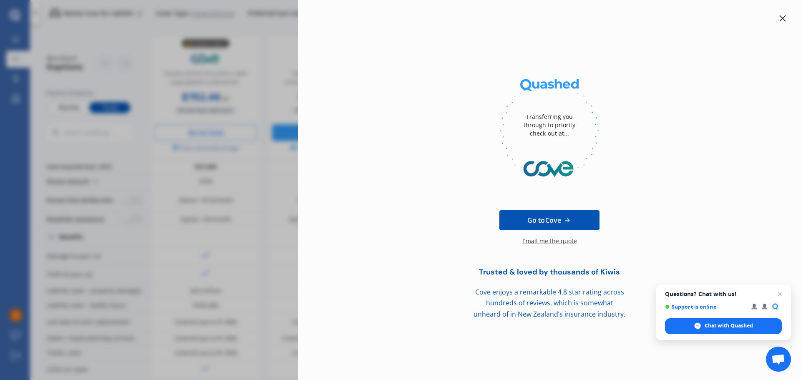
click at [542, 217] on span "Go to Cove" at bounding box center [544, 220] width 34 height 10
click at [781, 294] on span "Close chat" at bounding box center [780, 294] width 10 height 10
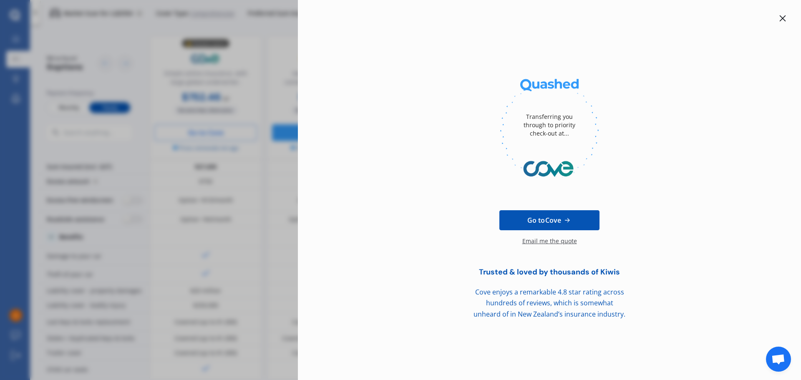
click at [781, 17] on icon at bounding box center [783, 18] width 6 height 6
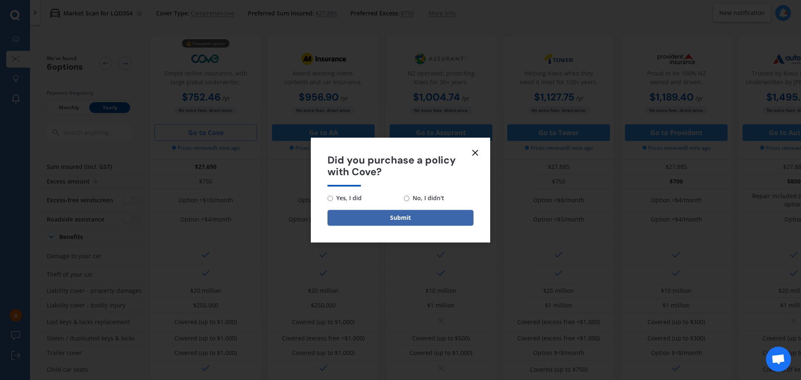
click at [424, 198] on span "No, I didn't" at bounding box center [426, 198] width 35 height 10
click at [416, 200] on span "No, I didn't" at bounding box center [426, 198] width 35 height 10
click at [409, 200] on input "No, I didn't" at bounding box center [406, 198] width 5 height 5
radio input "true"
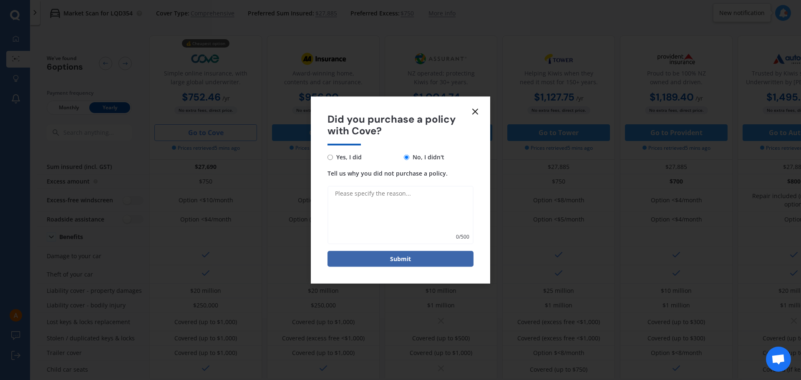
click at [338, 195] on textarea "Tell us why you did not purchase a policy." at bounding box center [400, 215] width 146 height 58
type textarea "Price was not as quoted"
click at [386, 261] on button "Submit" at bounding box center [400, 259] width 146 height 16
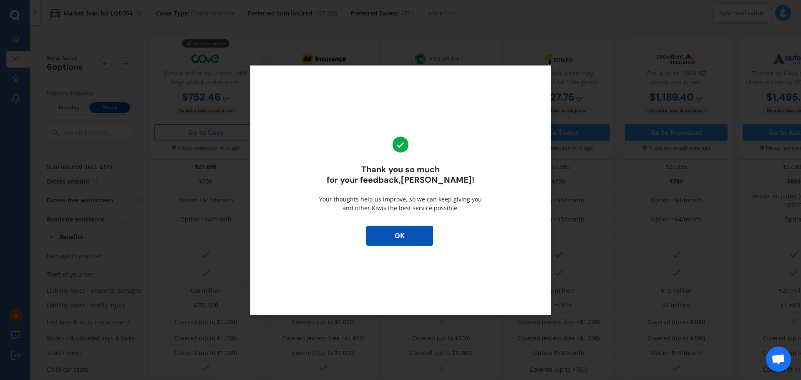
click at [393, 232] on button "OK" at bounding box center [399, 236] width 67 height 20
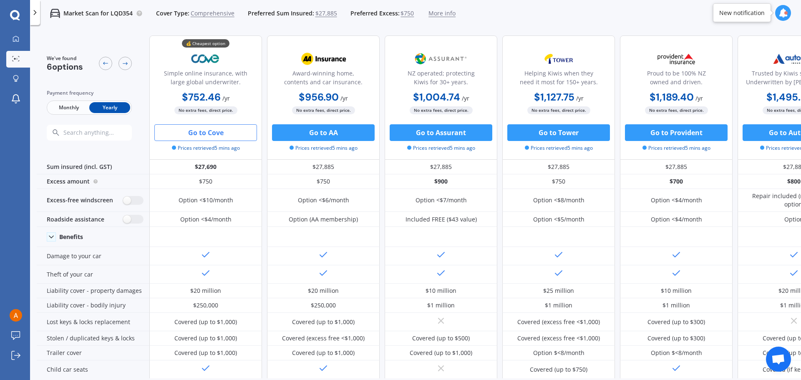
click at [221, 12] on span "Comprehensive" at bounding box center [213, 13] width 44 height 8
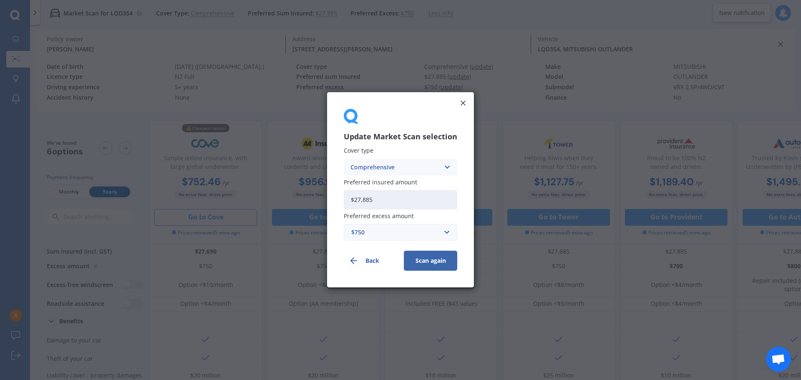
click at [446, 166] on icon at bounding box center [446, 167] width 7 height 9
click at [393, 198] on span "Third Party, Fire & Theft" at bounding box center [385, 199] width 68 height 6
click at [430, 262] on button "Scan again" at bounding box center [430, 261] width 53 height 20
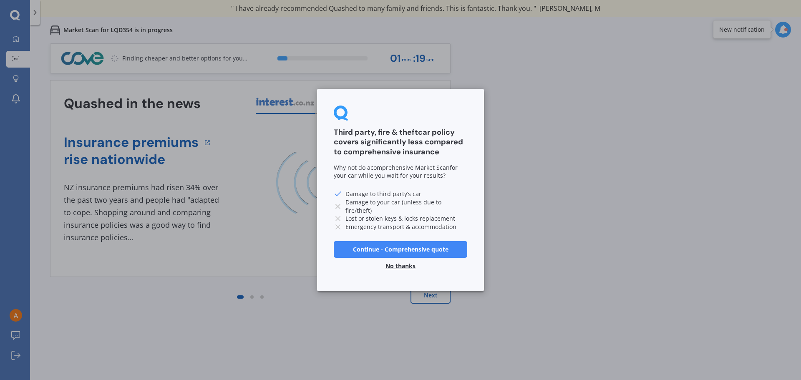
click at [401, 266] on button "No thanks" at bounding box center [400, 266] width 40 height 17
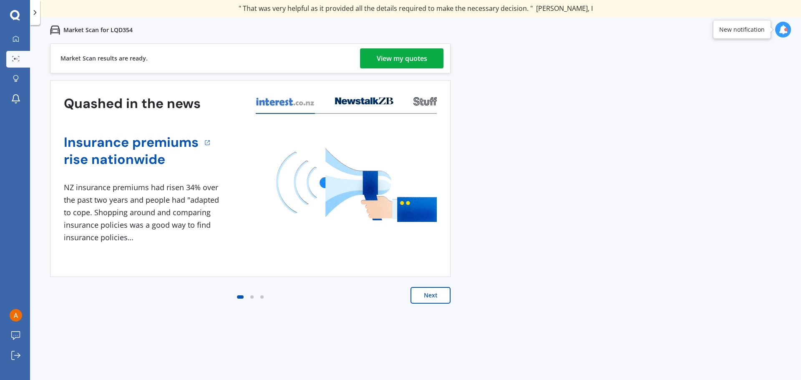
click at [396, 55] on div "View my quotes" at bounding box center [402, 58] width 50 height 20
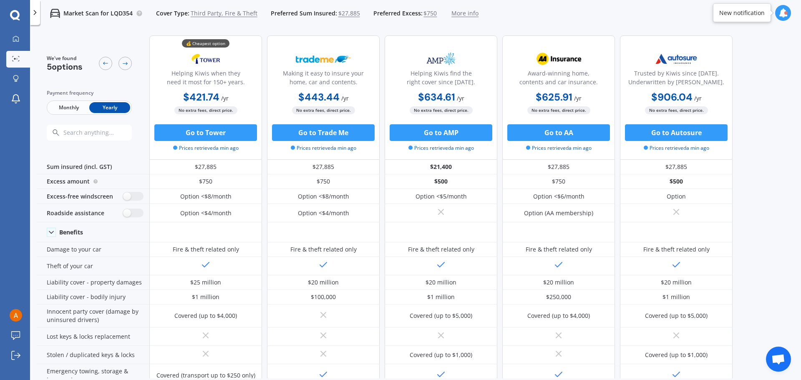
click at [248, 13] on span "Third Party, Fire & Theft" at bounding box center [224, 13] width 67 height 8
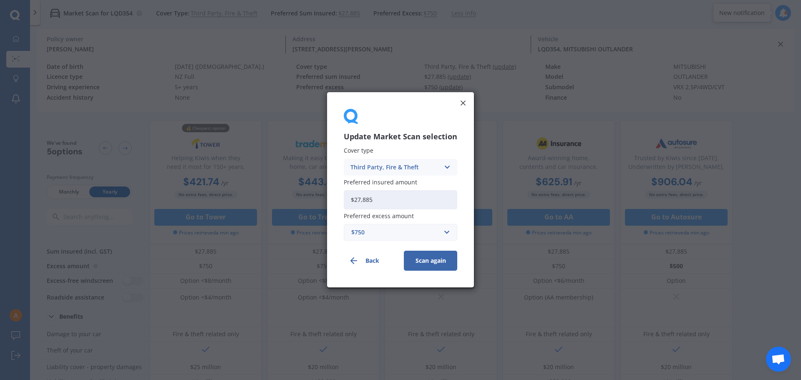
click at [443, 164] on icon at bounding box center [446, 167] width 7 height 9
drag, startPoint x: 375, startPoint y: 181, endPoint x: 457, endPoint y: 210, distance: 86.8
click at [376, 181] on span "Comprehensive" at bounding box center [373, 184] width 44 height 6
click at [428, 259] on button "Scan again" at bounding box center [430, 261] width 53 height 20
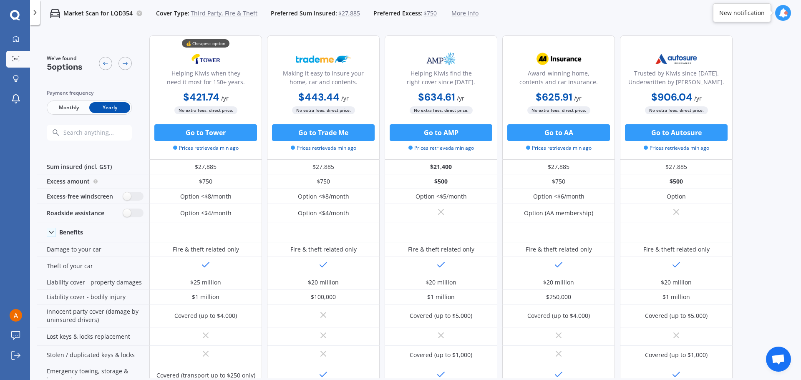
click at [251, 13] on span "Third Party, Fire & Theft" at bounding box center [224, 13] width 67 height 8
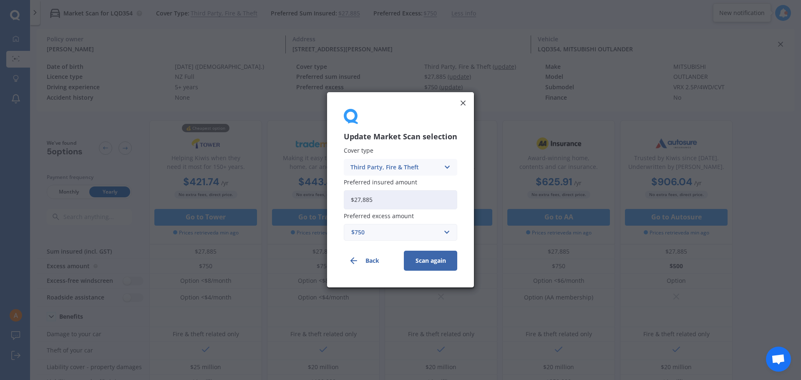
click at [450, 164] on icon at bounding box center [446, 167] width 7 height 9
click at [386, 179] on div "Comprehensive" at bounding box center [400, 183] width 113 height 15
click at [418, 262] on button "Scan again" at bounding box center [430, 261] width 53 height 20
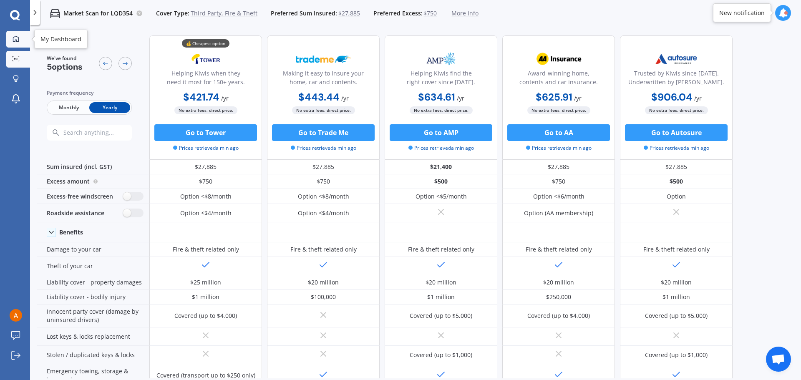
click at [18, 39] on icon at bounding box center [16, 38] width 7 height 7
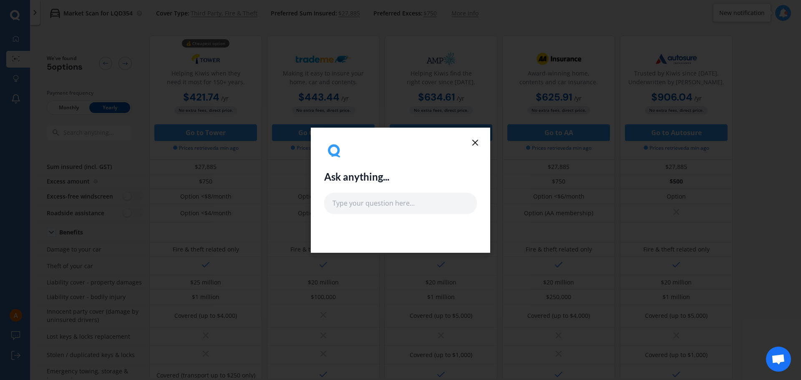
click at [474, 142] on icon at bounding box center [475, 143] width 10 height 10
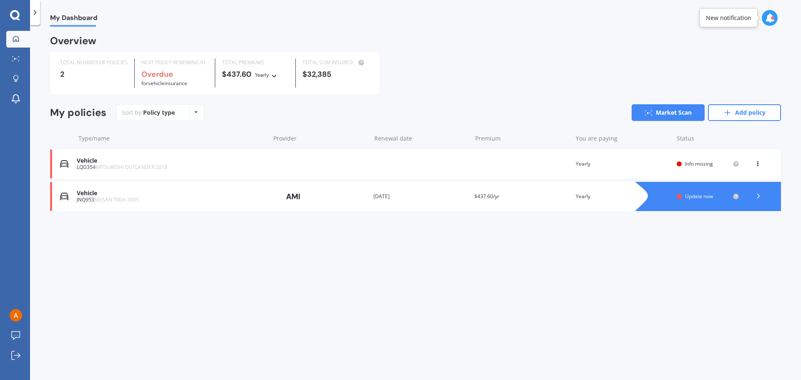
click at [94, 163] on div "Vehicle" at bounding box center [171, 160] width 189 height 7
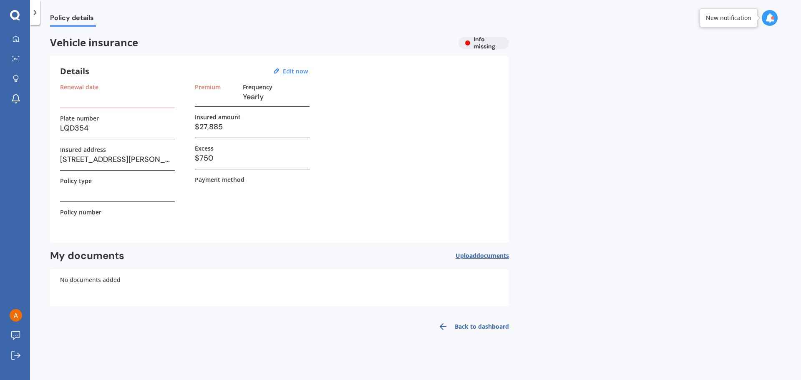
click at [13, 10] on div "My Dashboard Market Scan Explore insurance Notifications [PERSON_NAME] Submit f…" at bounding box center [15, 190] width 30 height 380
